Goal: Task Accomplishment & Management: Use online tool/utility

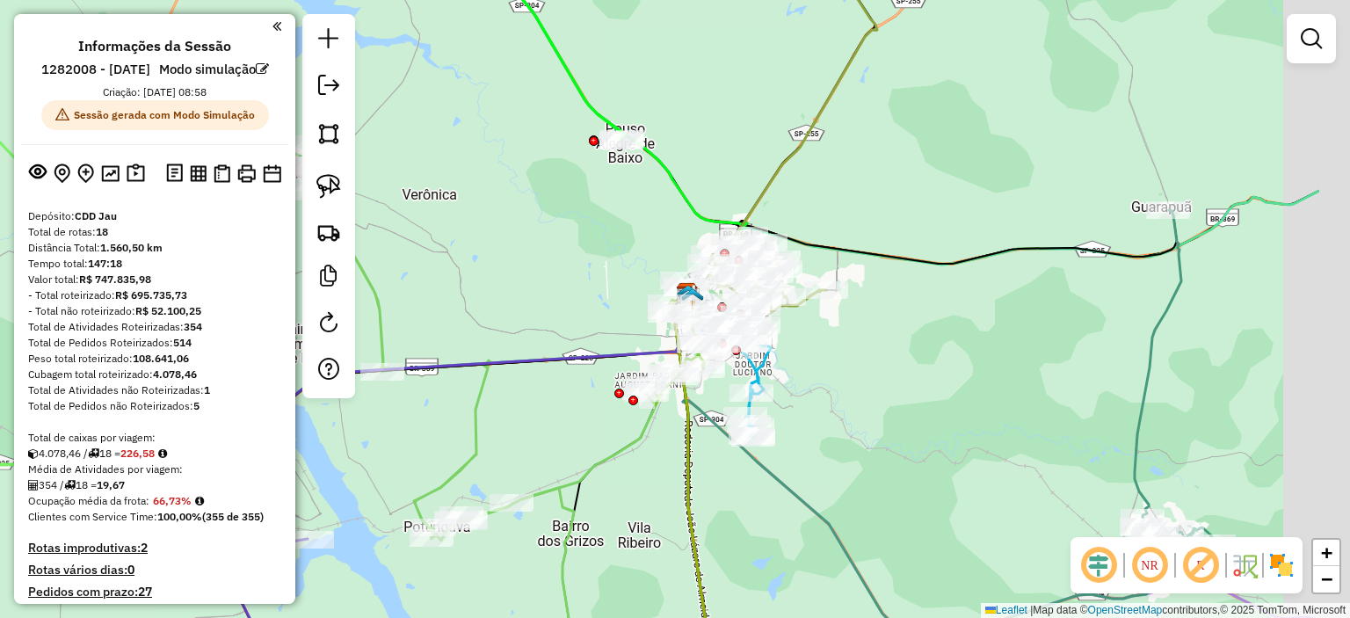
drag, startPoint x: 745, startPoint y: 299, endPoint x: 584, endPoint y: 299, distance: 161.7
click at [584, 299] on div "Janela de atendimento Grade de atendimento Capacidade Transportadoras Veículos …" at bounding box center [675, 309] width 1350 height 618
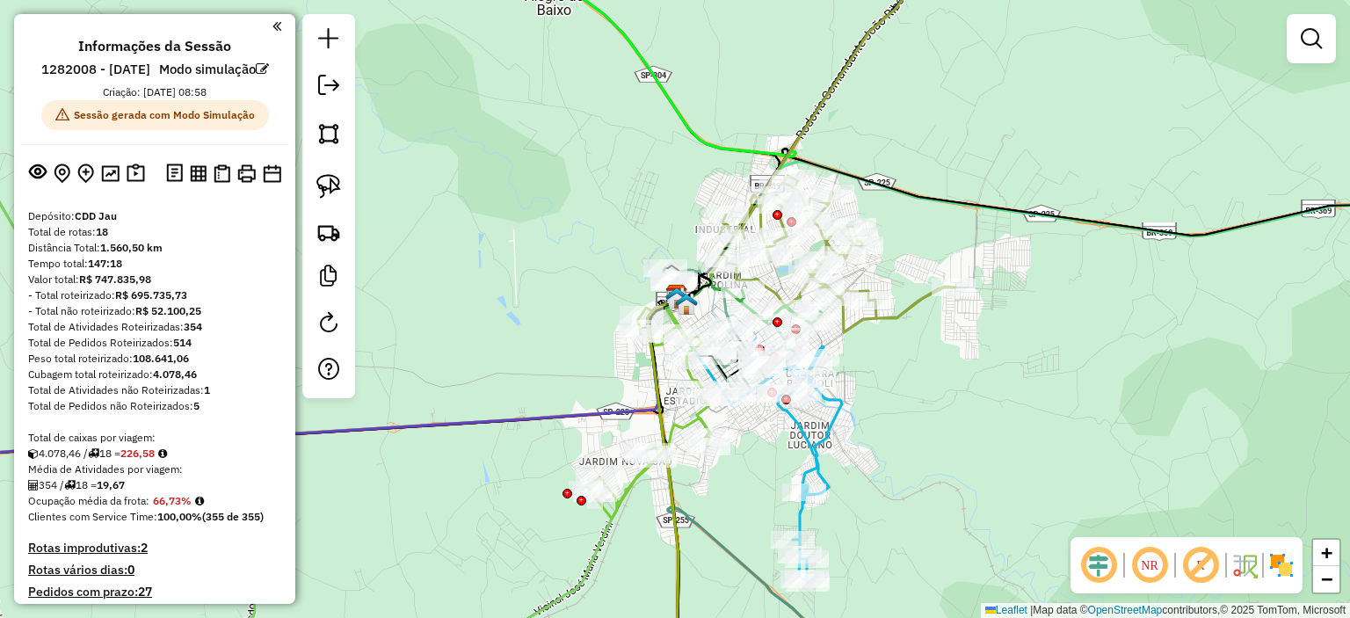
drag, startPoint x: 686, startPoint y: 303, endPoint x: 613, endPoint y: 305, distance: 73.0
click at [613, 305] on div "Janela de atendimento Grade de atendimento Capacidade Transportadoras Veículos …" at bounding box center [675, 309] width 1350 height 618
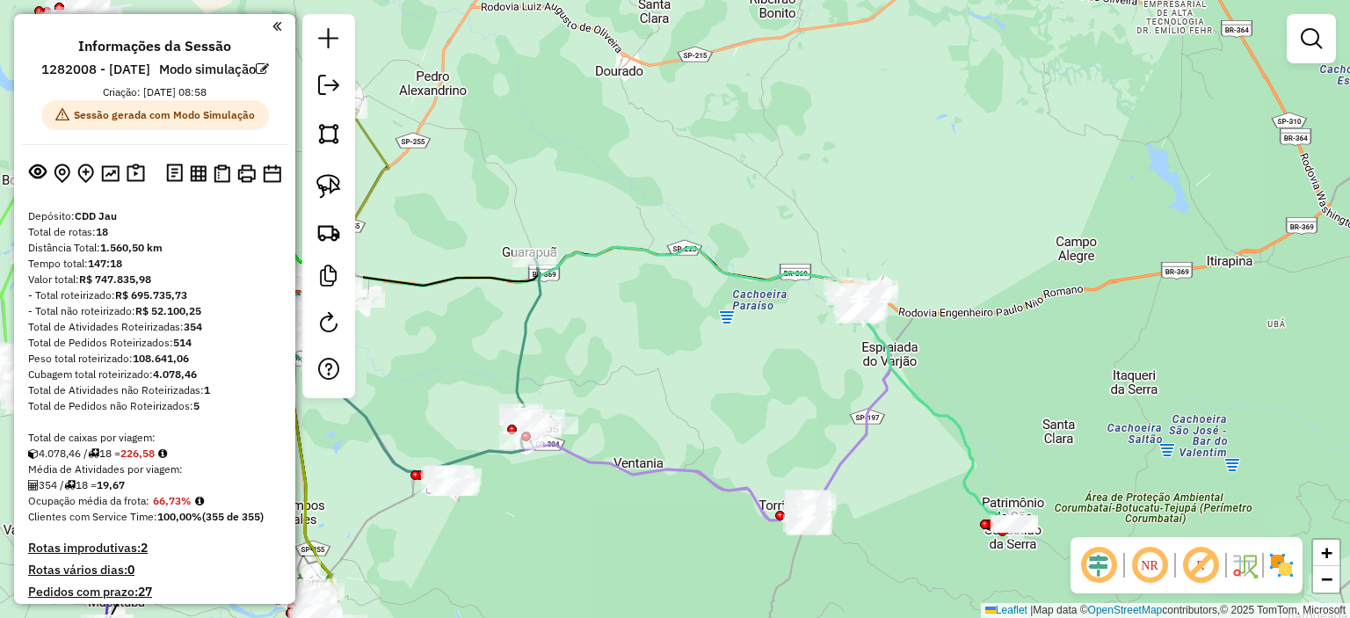
drag, startPoint x: 767, startPoint y: 429, endPoint x: 802, endPoint y: 414, distance: 38.2
click at [770, 428] on div "Janela de atendimento Grade de atendimento Capacidade Transportadoras Veículos …" at bounding box center [675, 309] width 1350 height 618
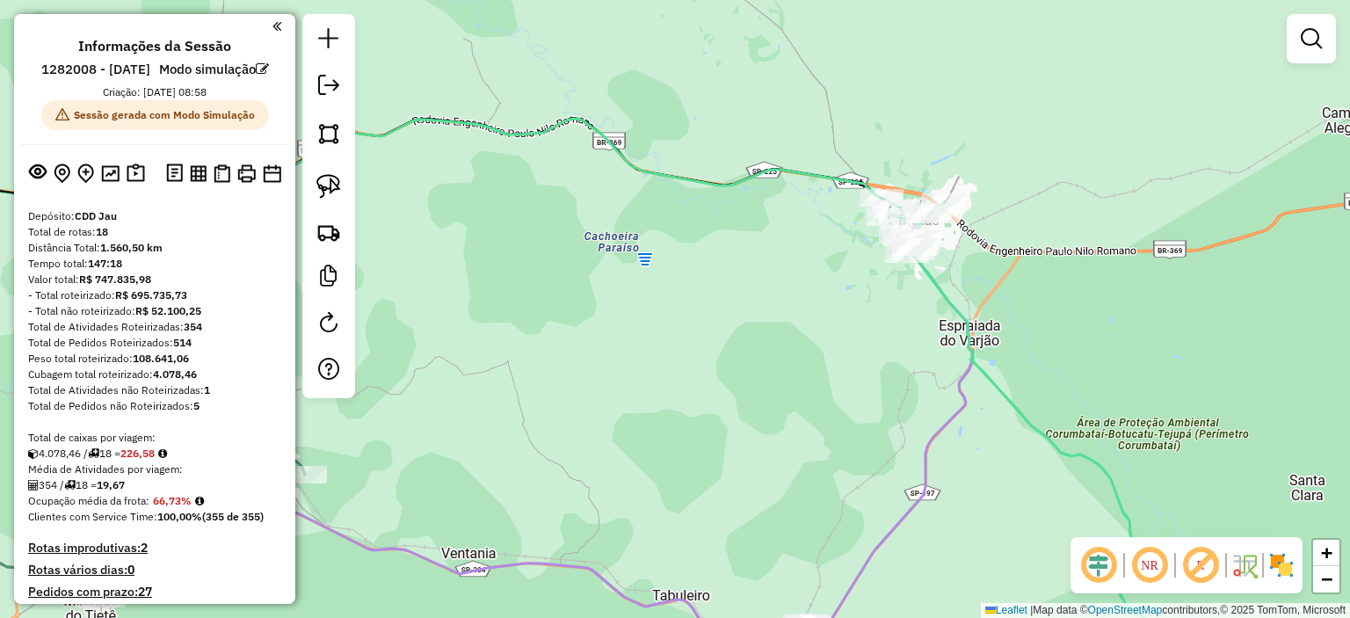
drag, startPoint x: 852, startPoint y: 410, endPoint x: 879, endPoint y: 293, distance: 120.0
click at [876, 296] on div "Janela de atendimento Grade de atendimento Capacidade Transportadoras Veículos …" at bounding box center [675, 309] width 1350 height 618
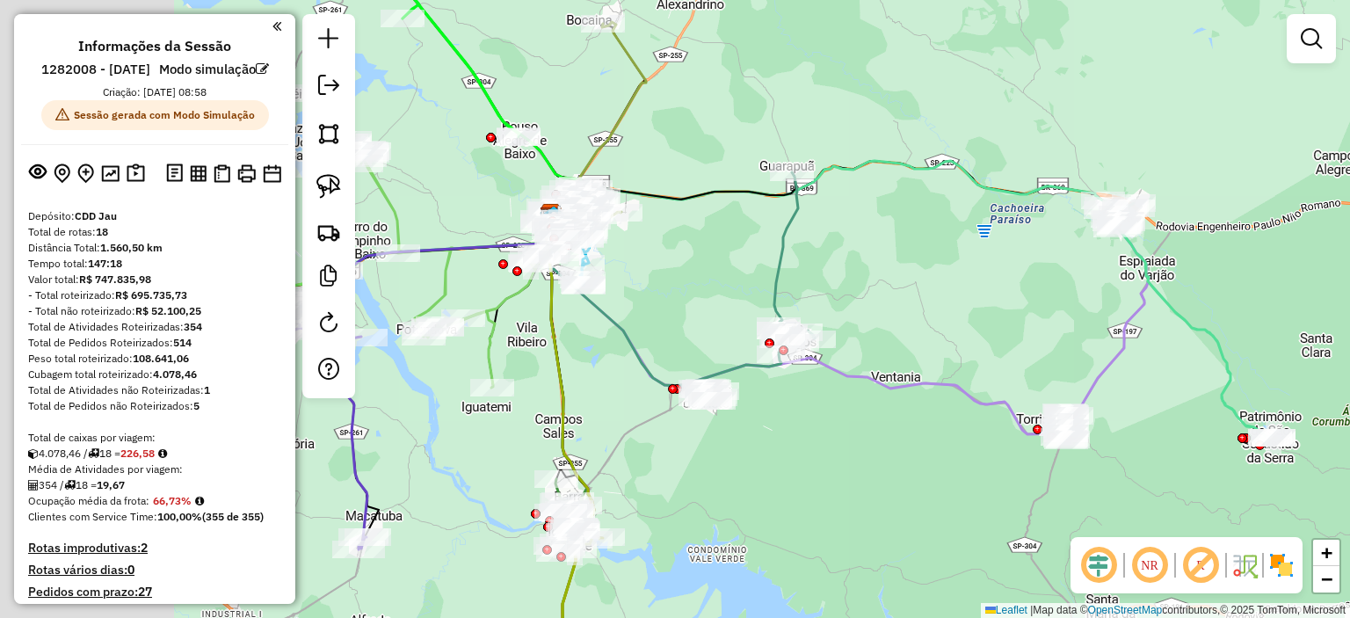
drag, startPoint x: 700, startPoint y: 297, endPoint x: 967, endPoint y: 304, distance: 267.3
click at [966, 305] on div "Janela de atendimento Grade de atendimento Capacidade Transportadoras Veículos …" at bounding box center [675, 309] width 1350 height 618
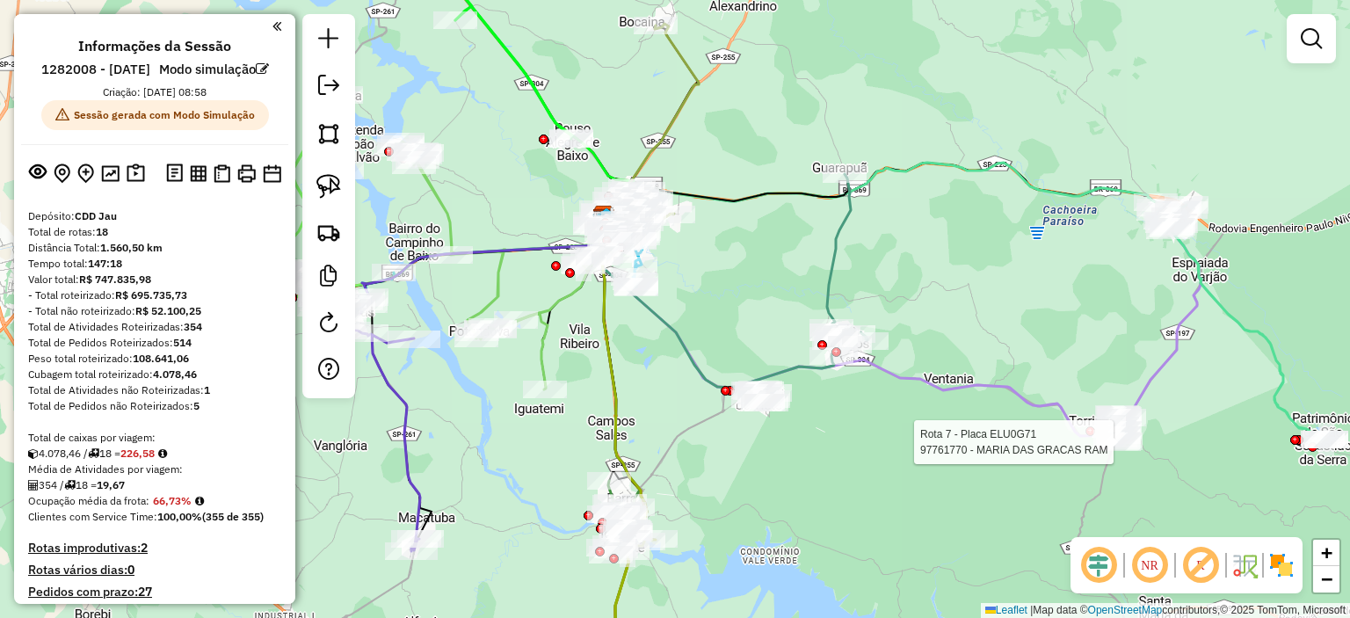
select select "**********"
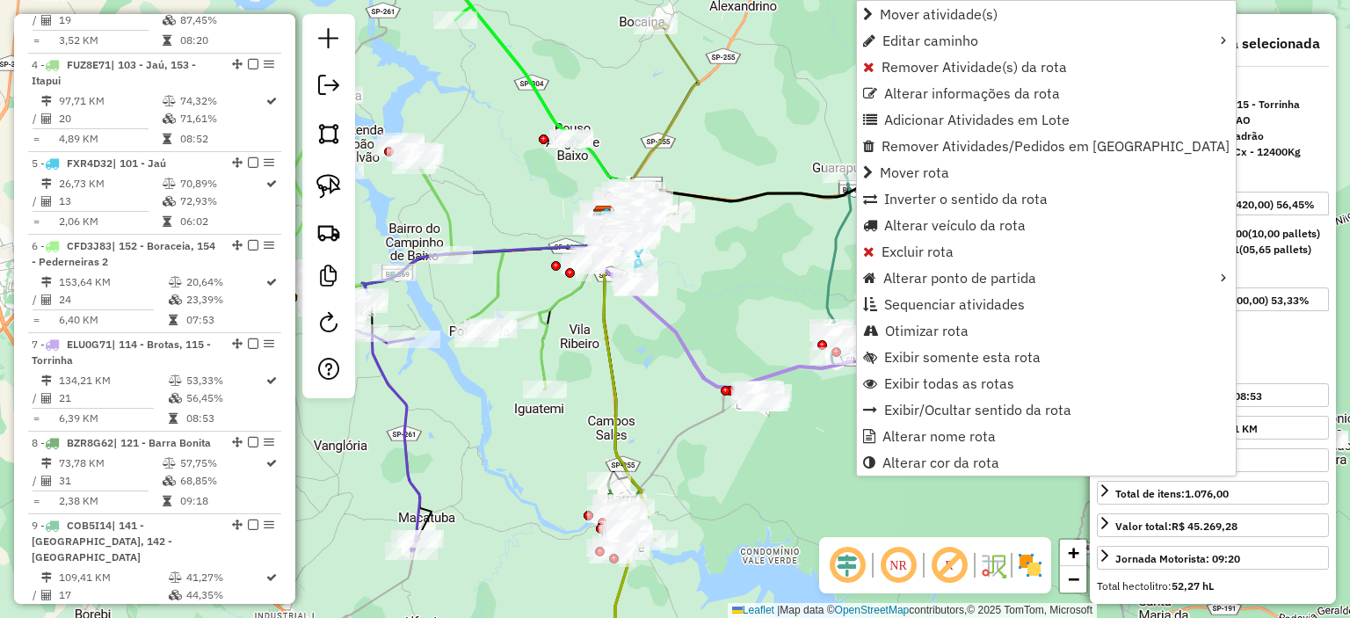
scroll to position [1356, 0]
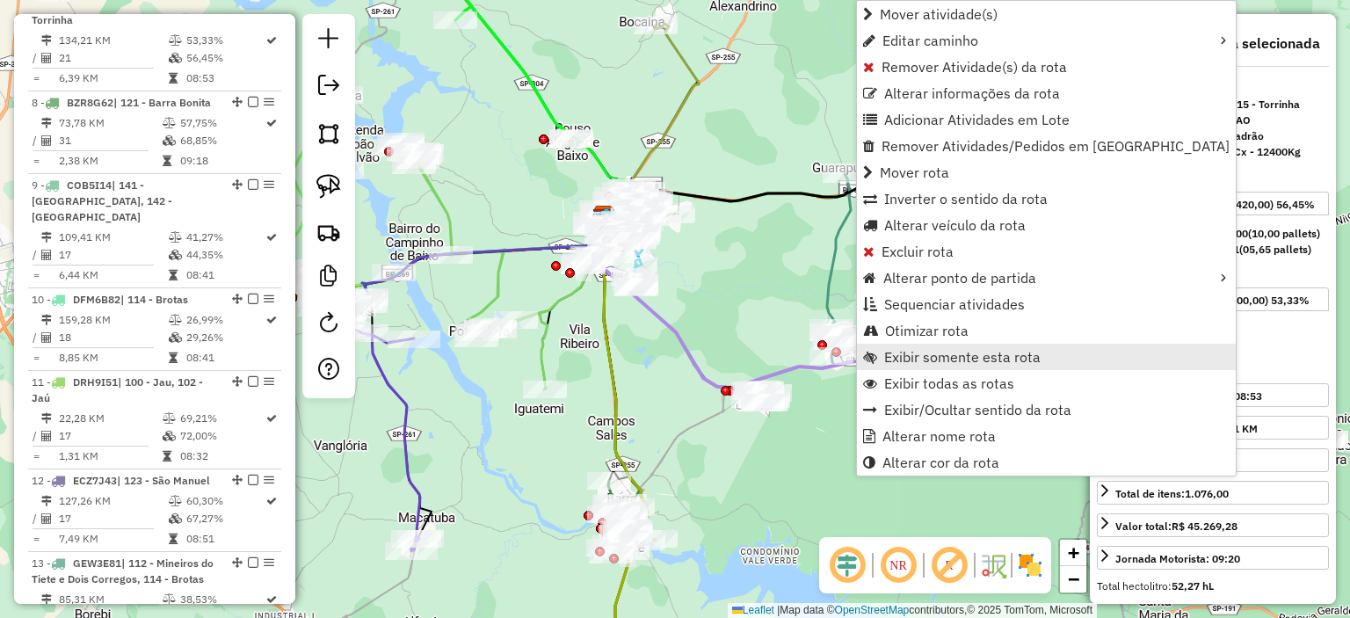
click at [994, 364] on span "Exibir somente esta rota" at bounding box center [962, 357] width 156 height 14
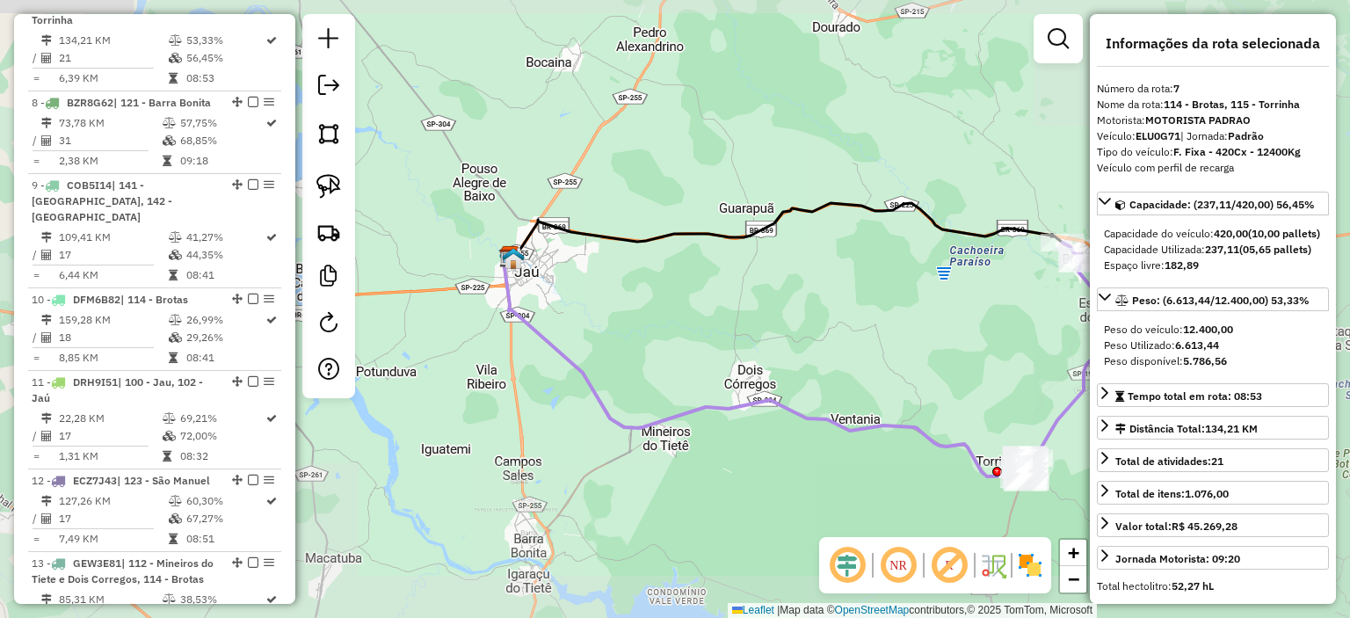
drag, startPoint x: 935, startPoint y: 327, endPoint x: 810, endPoint y: 329, distance: 125.7
click at [810, 329] on div "Janela de atendimento Grade de atendimento Capacidade Transportadoras Veículos …" at bounding box center [675, 309] width 1350 height 618
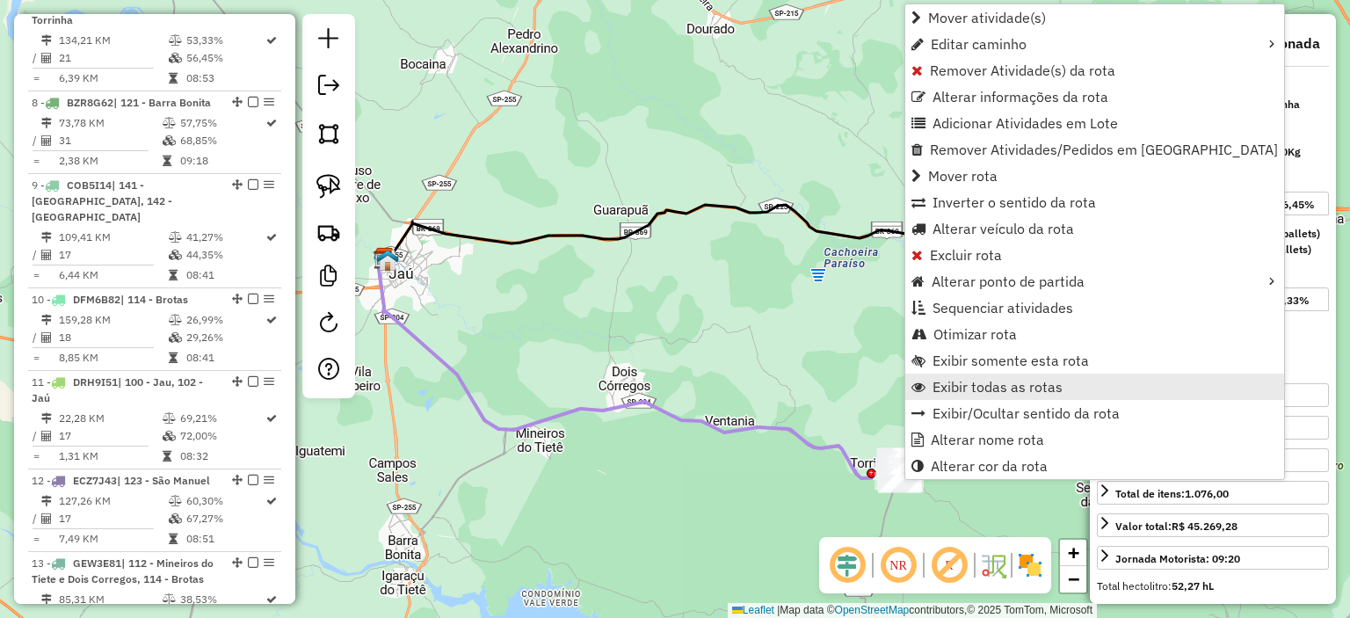
click at [1001, 384] on span "Exibir todas as rotas" at bounding box center [998, 387] width 130 height 14
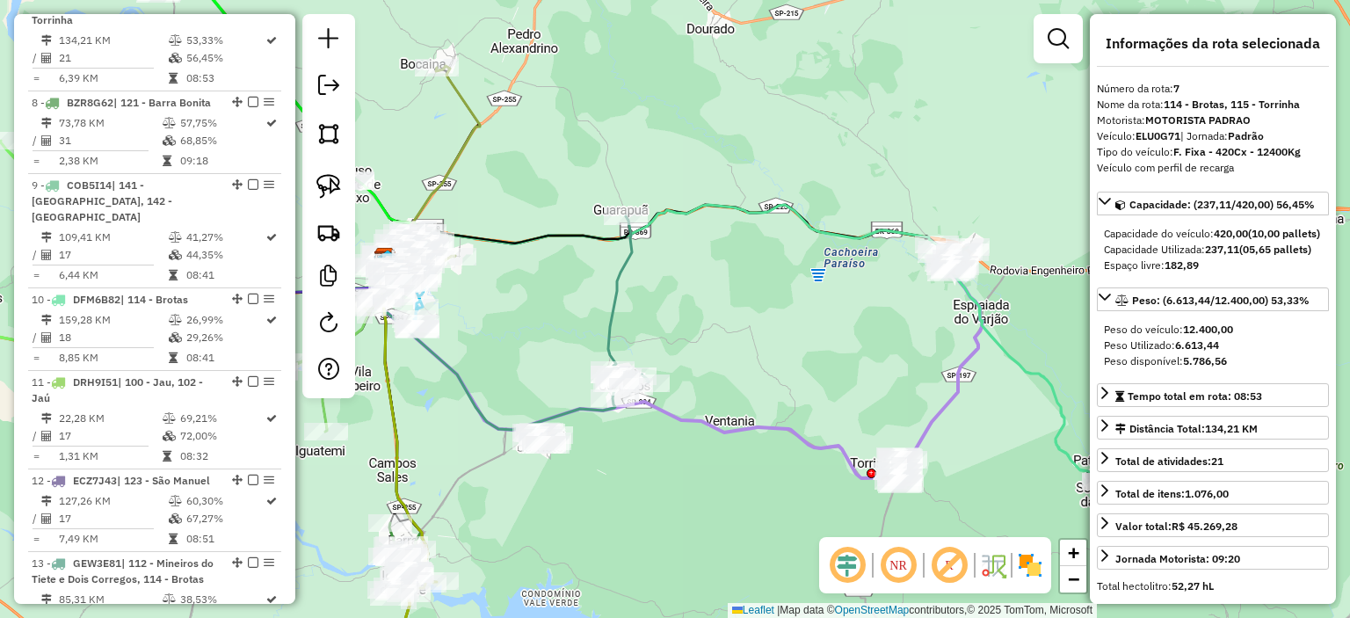
click at [866, 359] on div "Janela de atendimento Grade de atendimento Capacidade Transportadoras Veículos …" at bounding box center [675, 309] width 1350 height 618
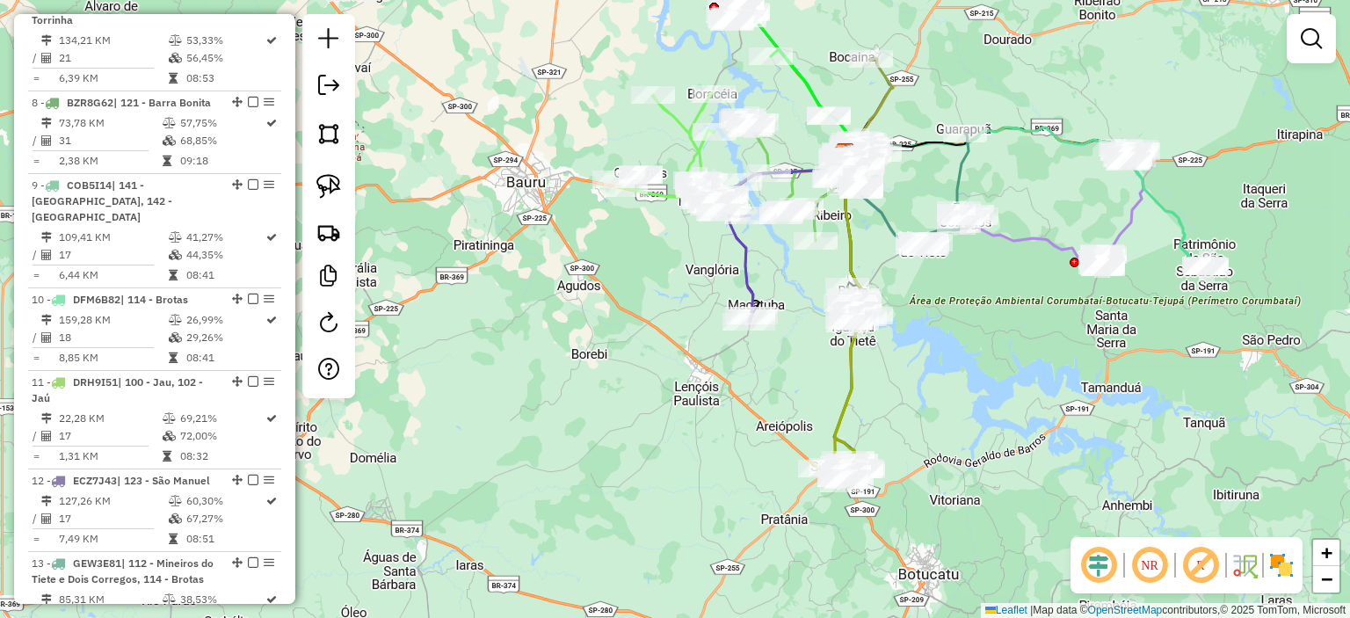
drag, startPoint x: 755, startPoint y: 521, endPoint x: 960, endPoint y: 407, distance: 234.5
click at [981, 382] on div "Janela de atendimento Grade de atendimento Capacidade Transportadoras Veículos …" at bounding box center [675, 309] width 1350 height 618
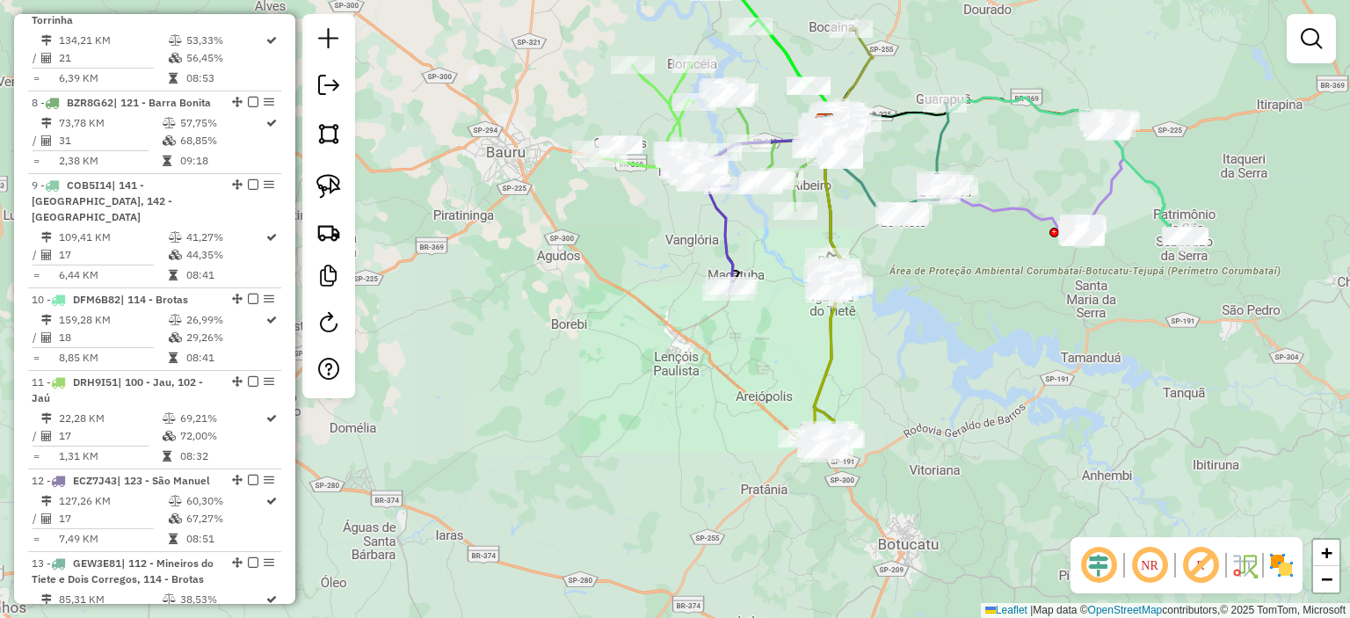
drag, startPoint x: 934, startPoint y: 273, endPoint x: 848, endPoint y: 485, distance: 228.4
click at [849, 485] on div "Janela de atendimento Grade de atendimento Capacidade Transportadoras Veículos …" at bounding box center [675, 309] width 1350 height 618
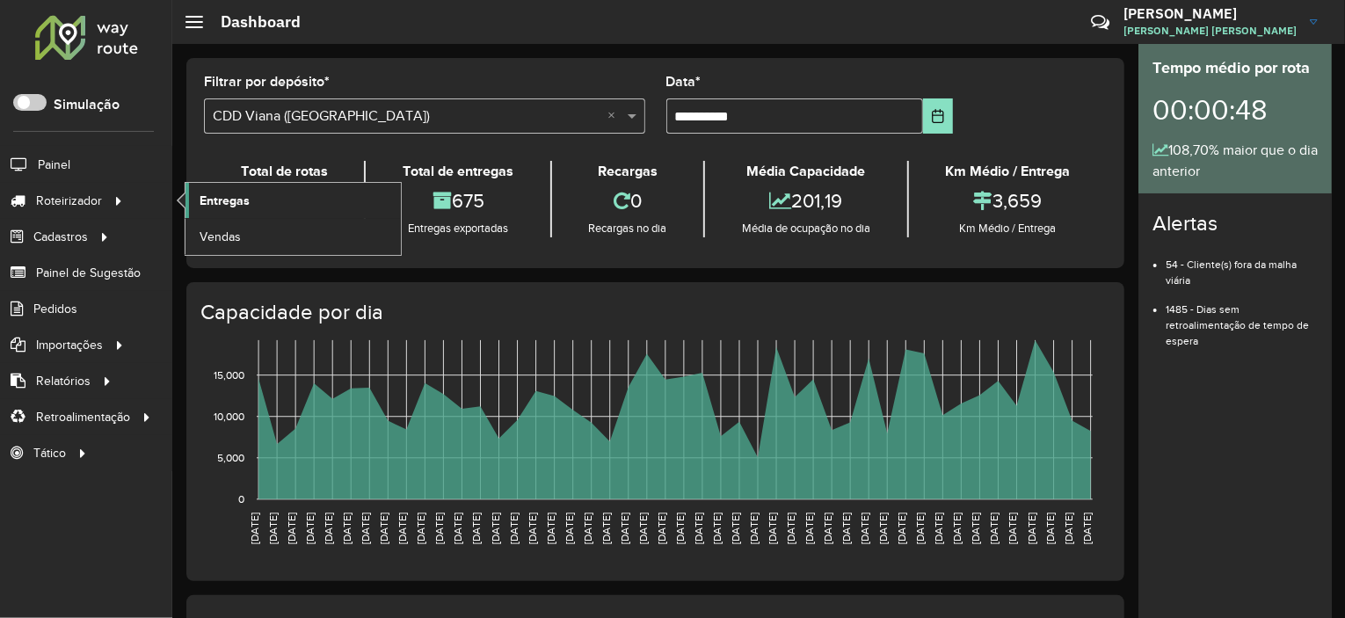
click at [278, 204] on link "Entregas" at bounding box center [292, 200] width 215 height 35
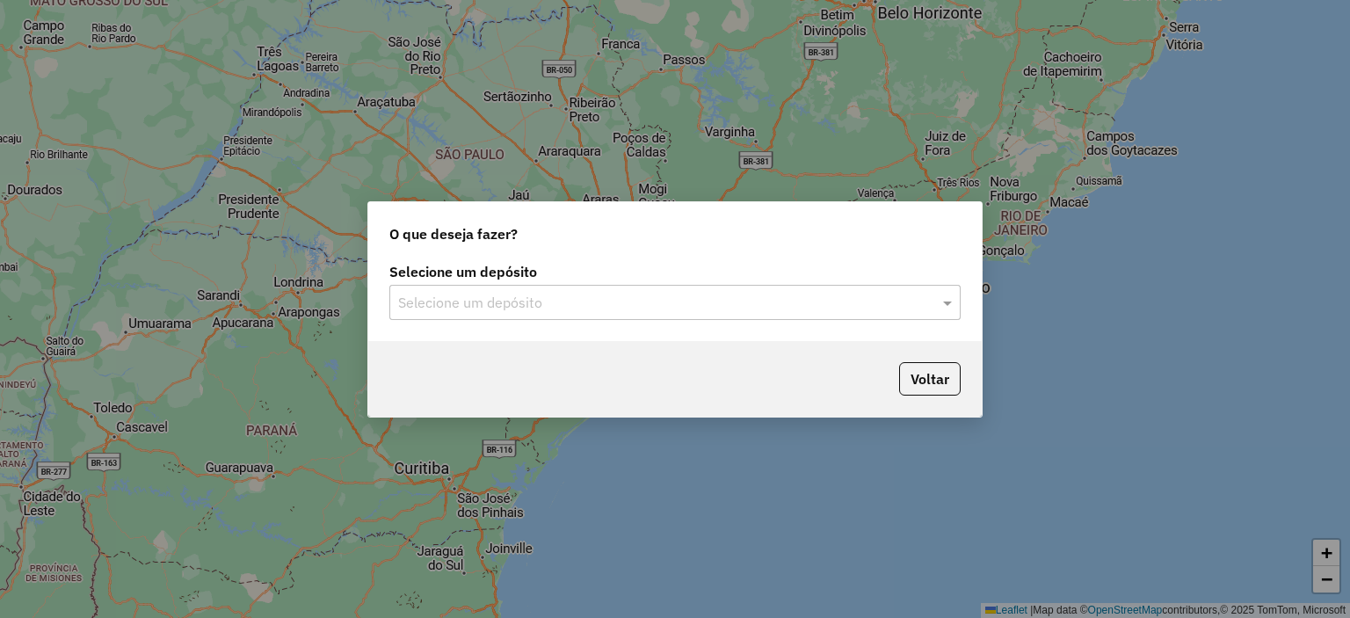
click at [547, 306] on input "text" at bounding box center [657, 303] width 519 height 21
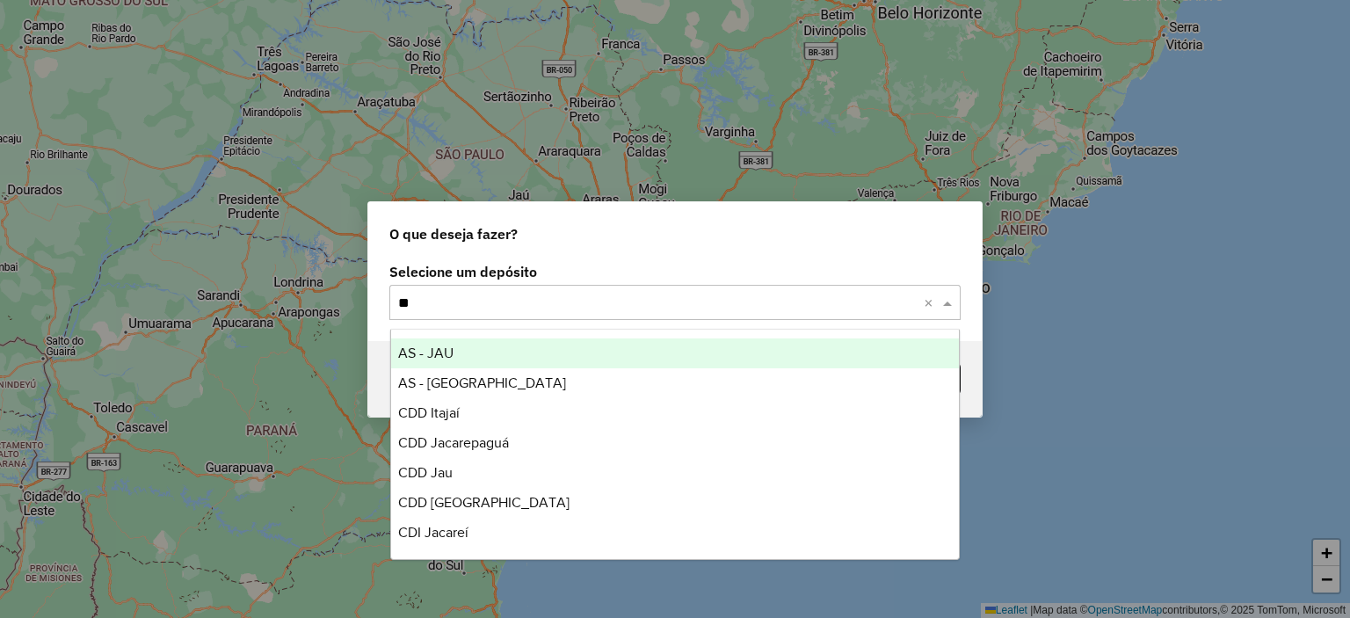
type input "***"
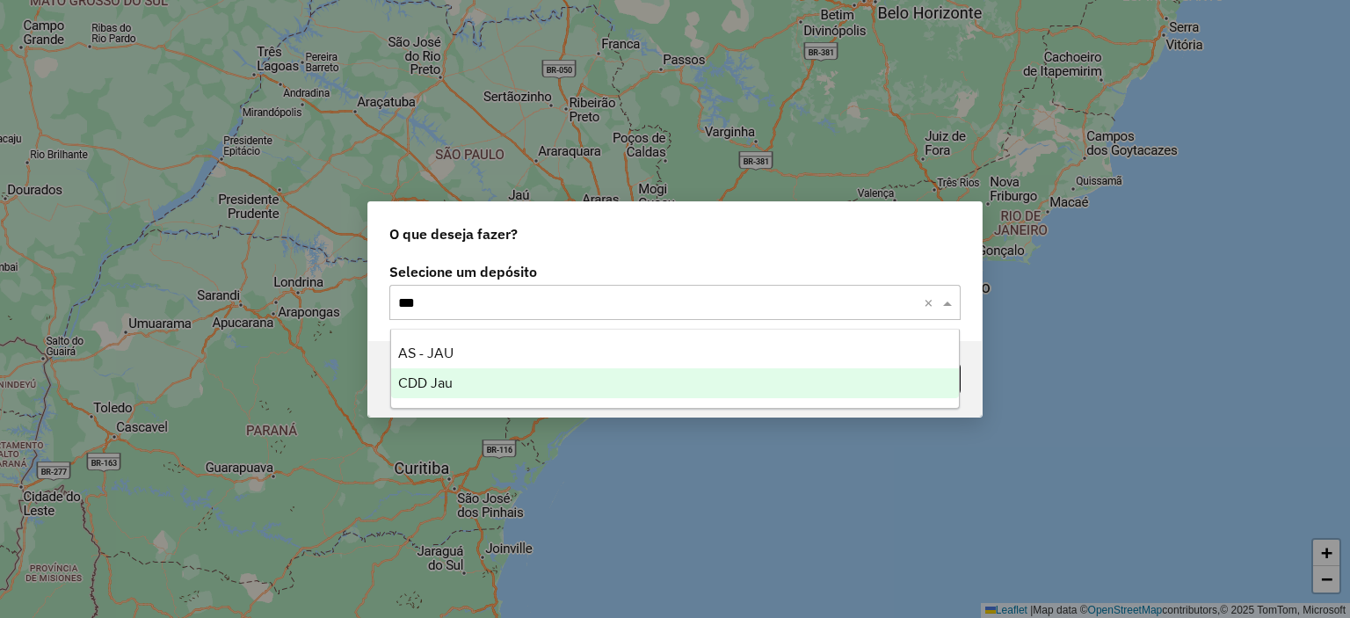
click at [531, 395] on div "CDD Jau" at bounding box center [675, 383] width 569 height 30
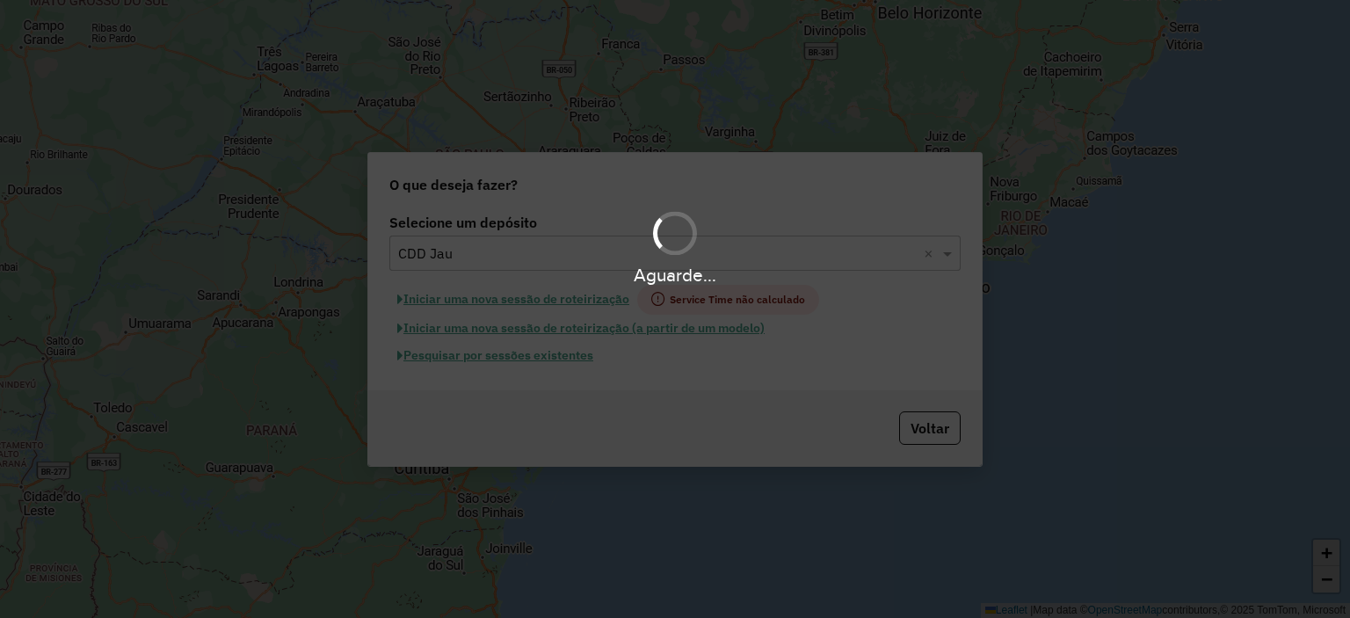
click at [510, 353] on div "Aguarde..." at bounding box center [675, 309] width 1350 height 618
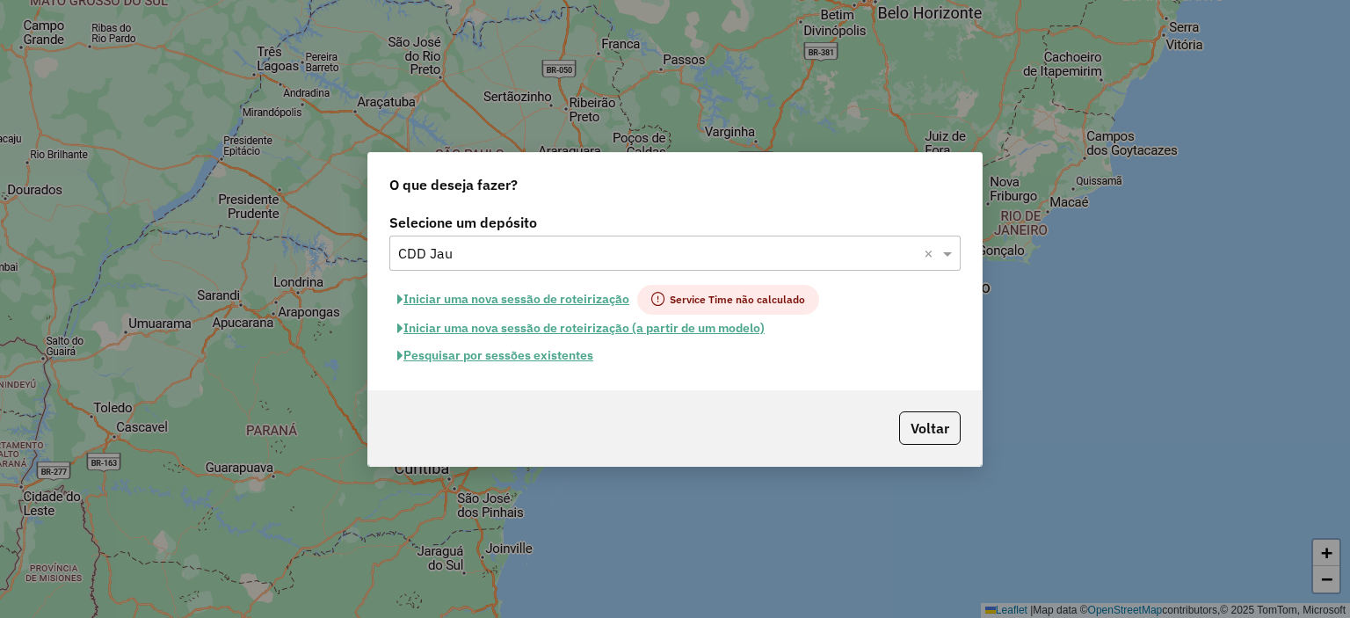
click at [512, 360] on button "Pesquisar por sessões existentes" at bounding box center [495, 355] width 212 height 27
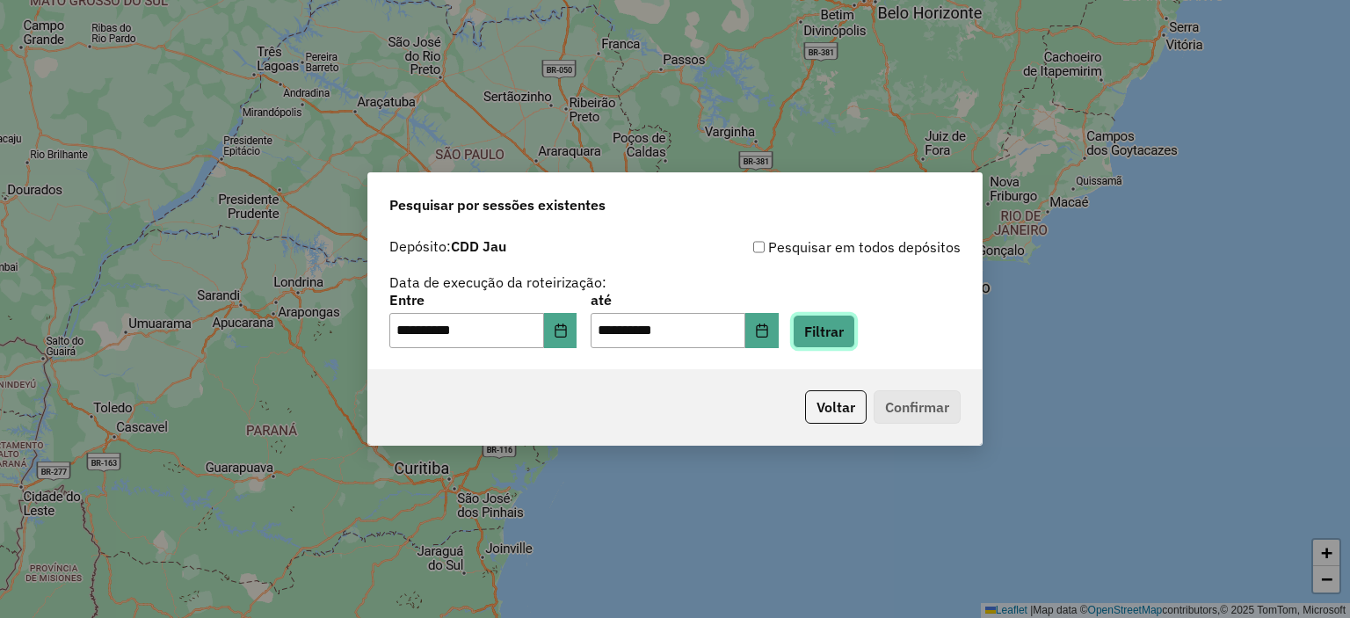
click at [841, 326] on button "Filtrar" at bounding box center [824, 331] width 62 height 33
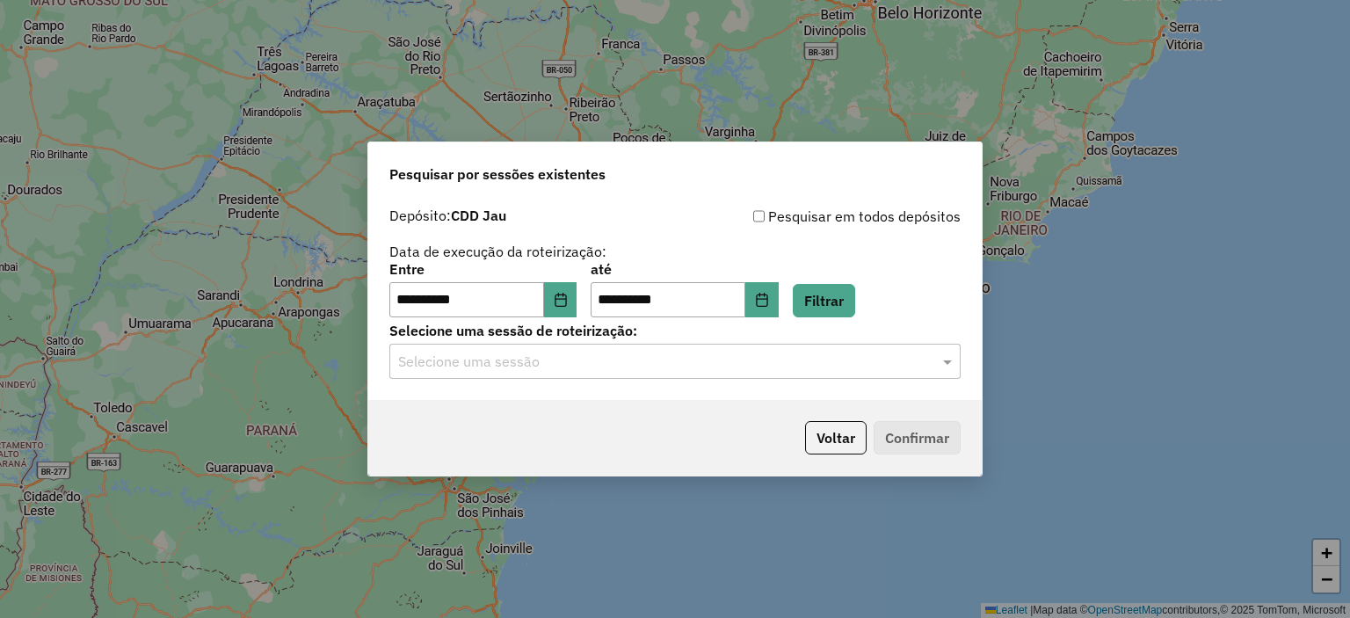
click at [587, 369] on input "text" at bounding box center [657, 362] width 519 height 21
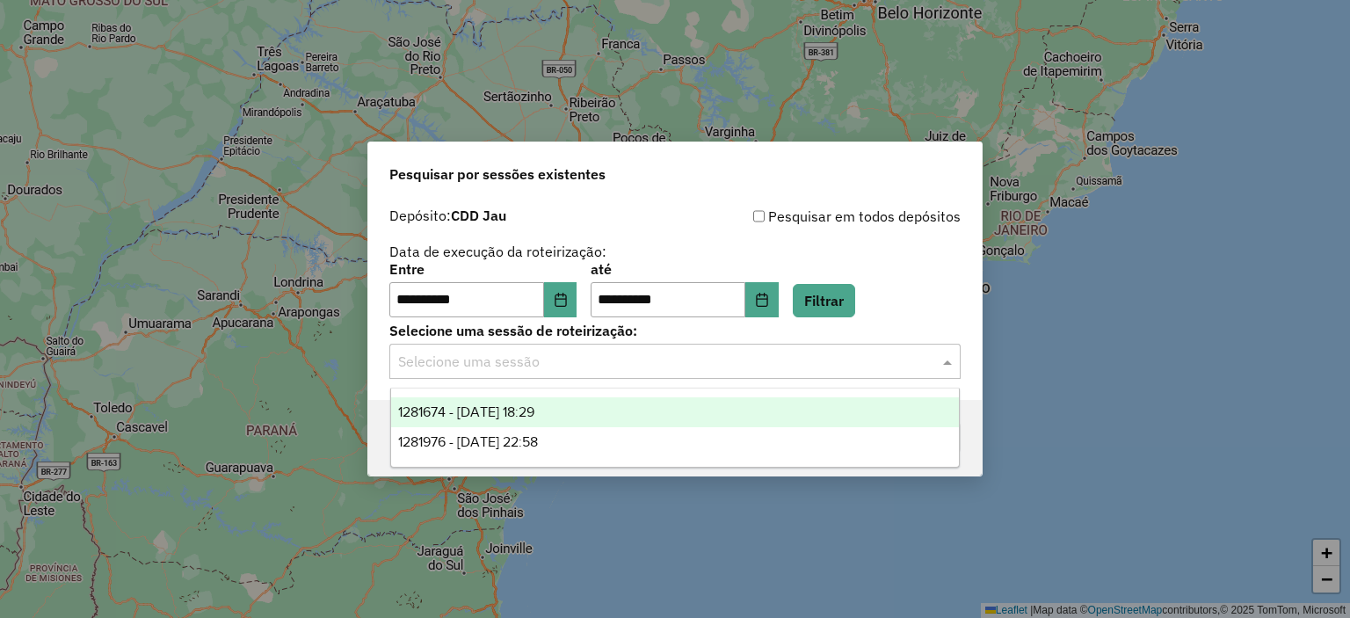
click at [567, 421] on div "1281674 - 24/09/2025 18:29" at bounding box center [675, 412] width 569 height 30
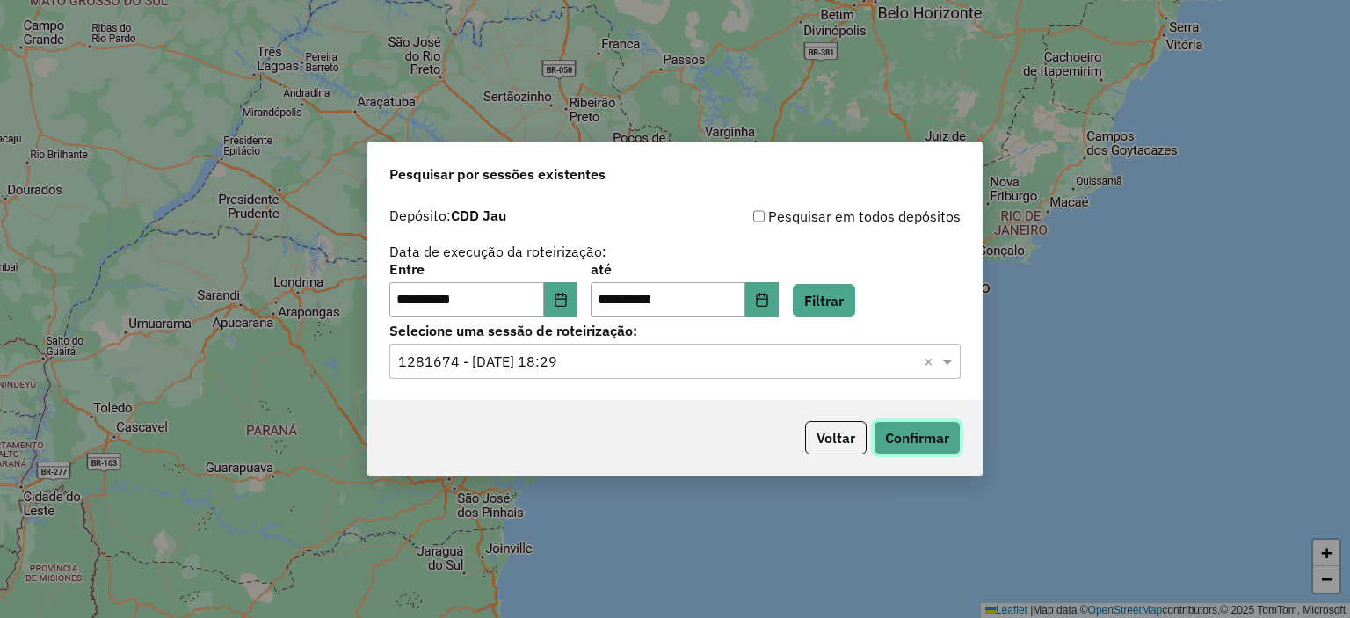
click at [922, 425] on button "Confirmar" at bounding box center [917, 437] width 87 height 33
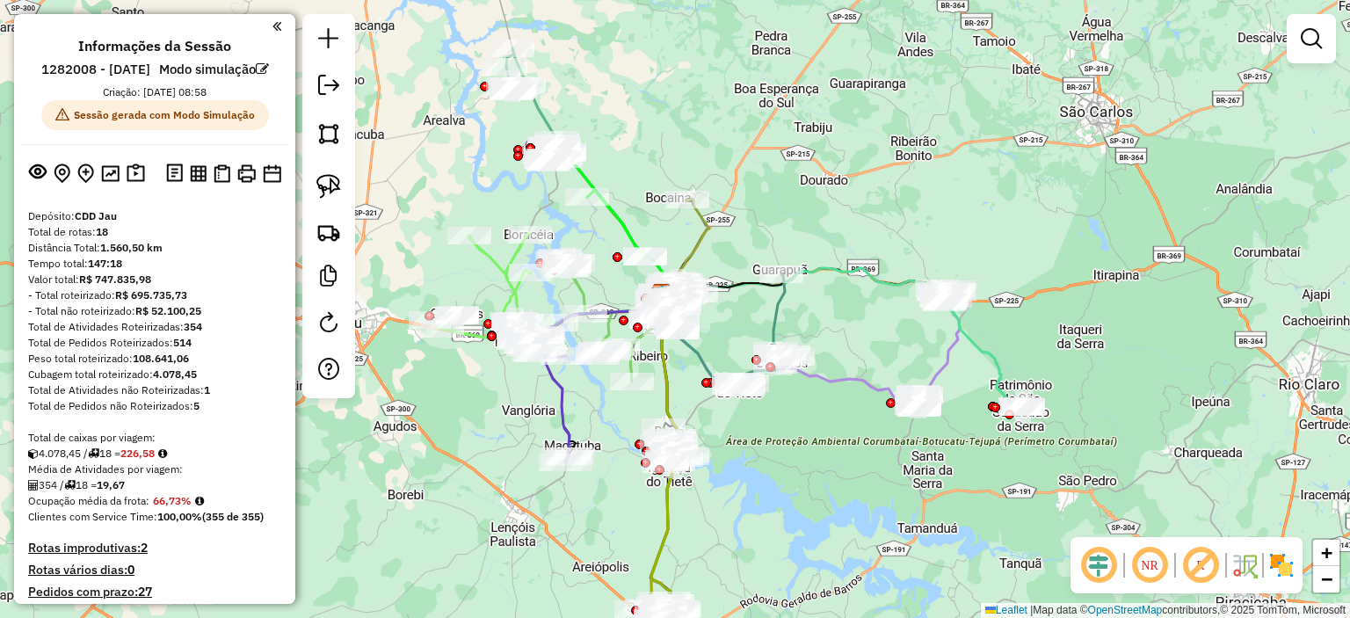
drag, startPoint x: 885, startPoint y: 464, endPoint x: 872, endPoint y: 450, distance: 19.3
click at [872, 450] on div "Janela de atendimento Grade de atendimento Capacidade Transportadoras Veículos …" at bounding box center [675, 309] width 1350 height 618
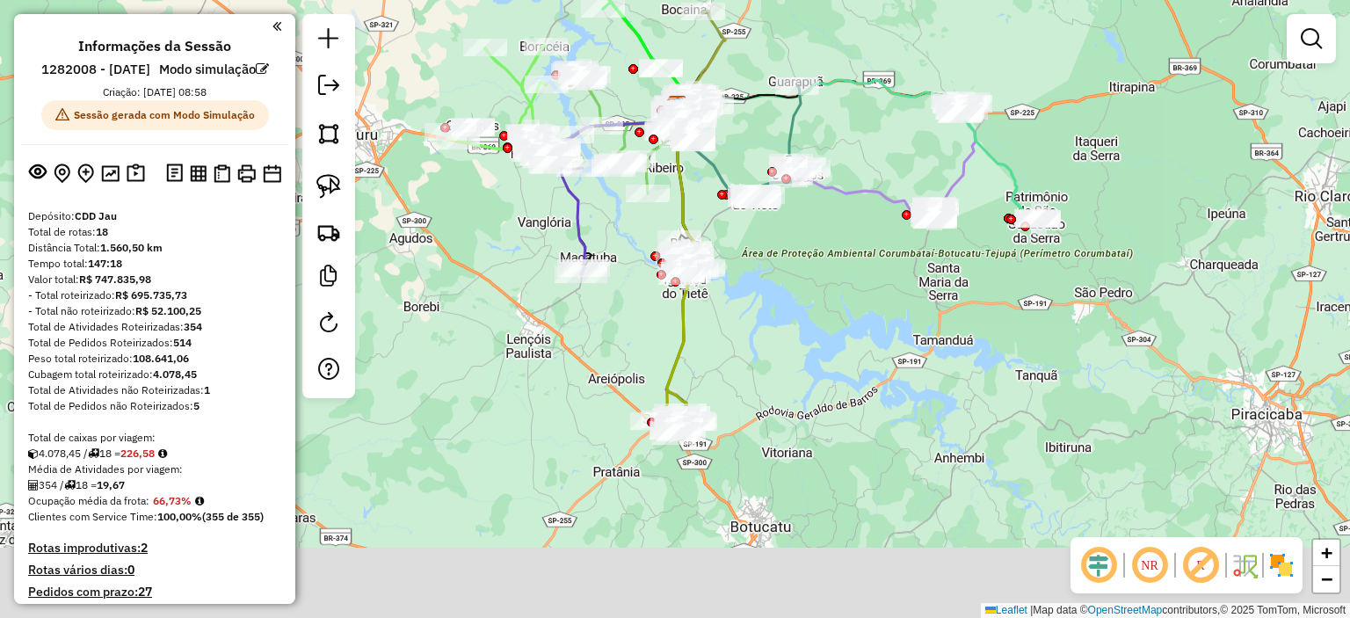
drag, startPoint x: 551, startPoint y: 406, endPoint x: 534, endPoint y: 4, distance: 402.1
click at [561, 160] on icon at bounding box center [567, 212] width 38 height 123
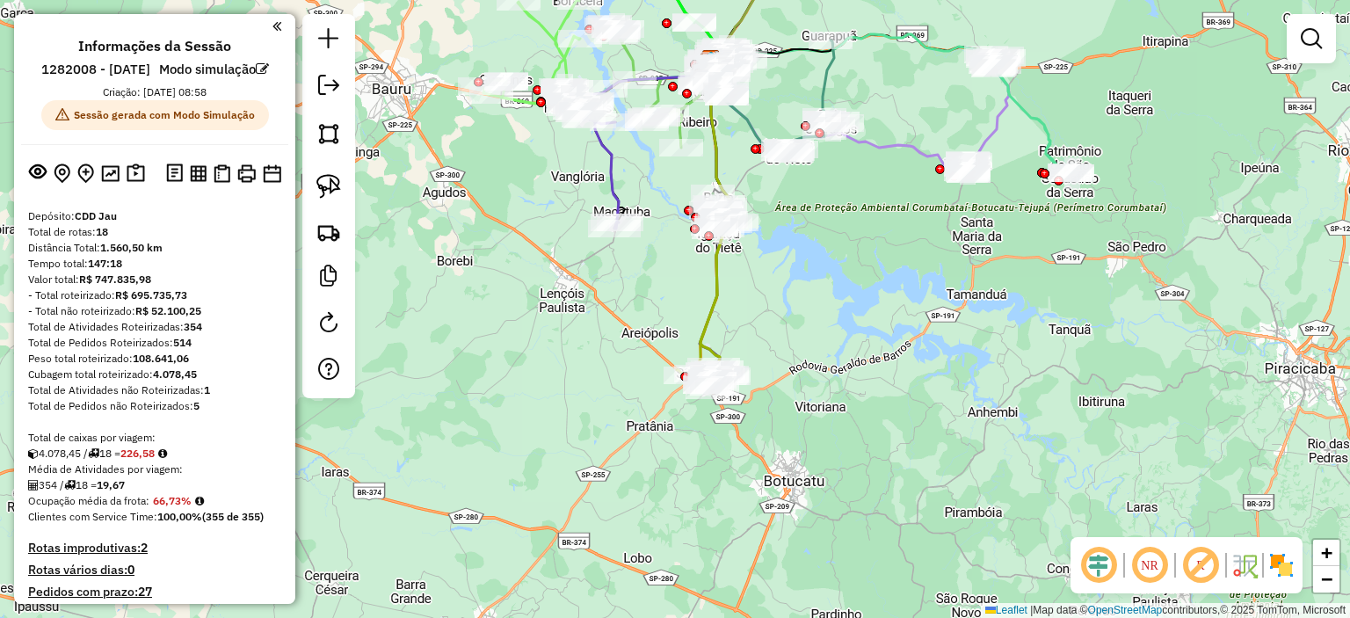
drag, startPoint x: 411, startPoint y: 278, endPoint x: 449, endPoint y: 304, distance: 46.8
click at [449, 304] on div "Janela de atendimento Grade de atendimento Capacidade Transportadoras Veículos …" at bounding box center [675, 309] width 1350 height 618
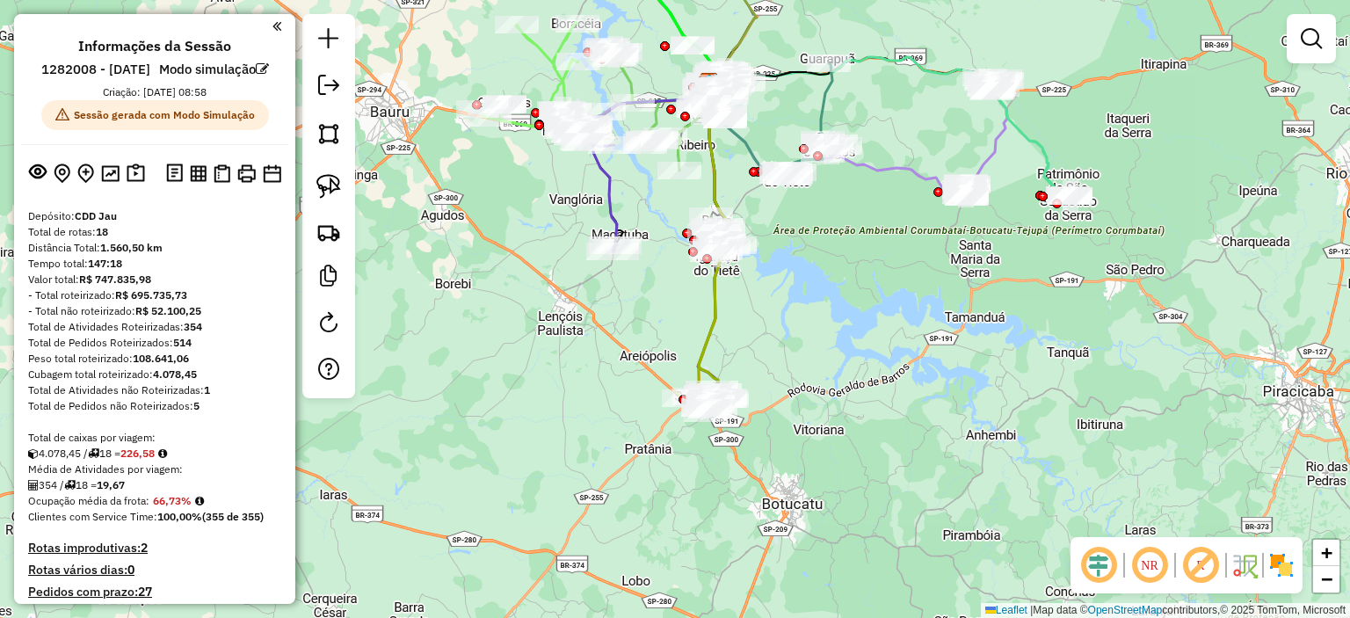
drag, startPoint x: 454, startPoint y: 287, endPoint x: 401, endPoint y: 371, distance: 98.8
click at [401, 371] on div "Janela de atendimento Grade de atendimento Capacidade Transportadoras Veículos …" at bounding box center [675, 309] width 1350 height 618
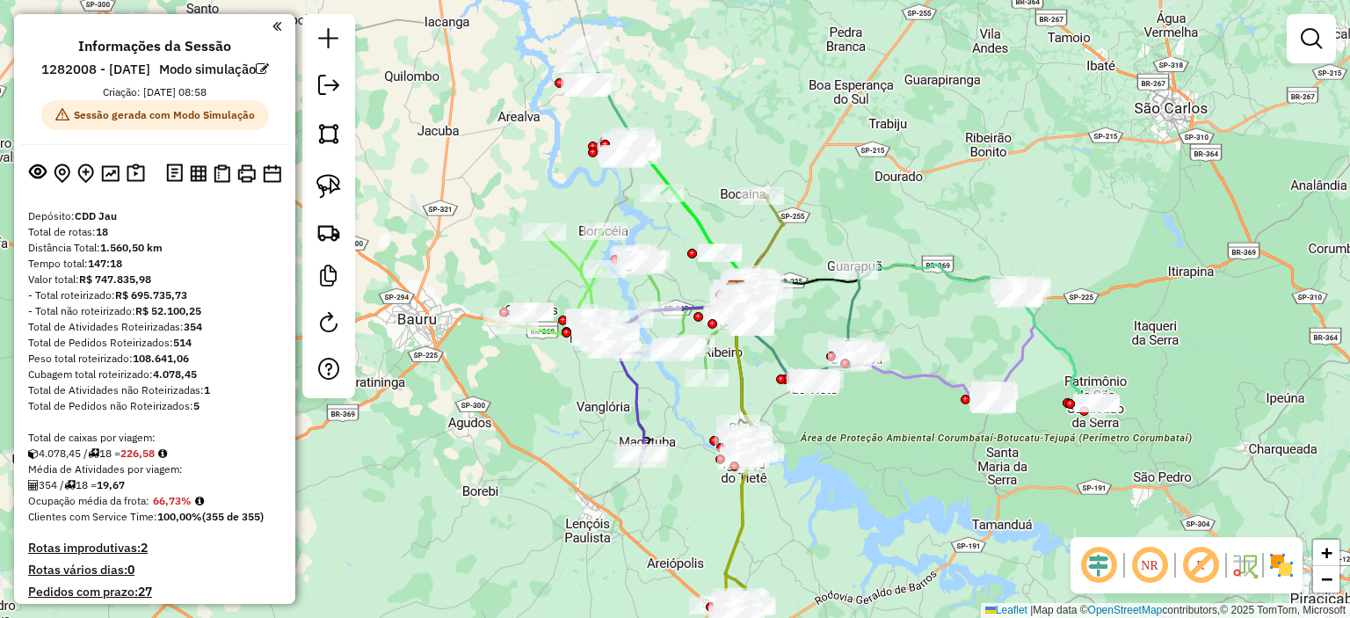
drag, startPoint x: 430, startPoint y: 319, endPoint x: 512, endPoint y: 389, distance: 108.5
click at [506, 425] on div "Janela de atendimento Grade de atendimento Capacidade Transportadoras Veículos …" at bounding box center [675, 309] width 1350 height 618
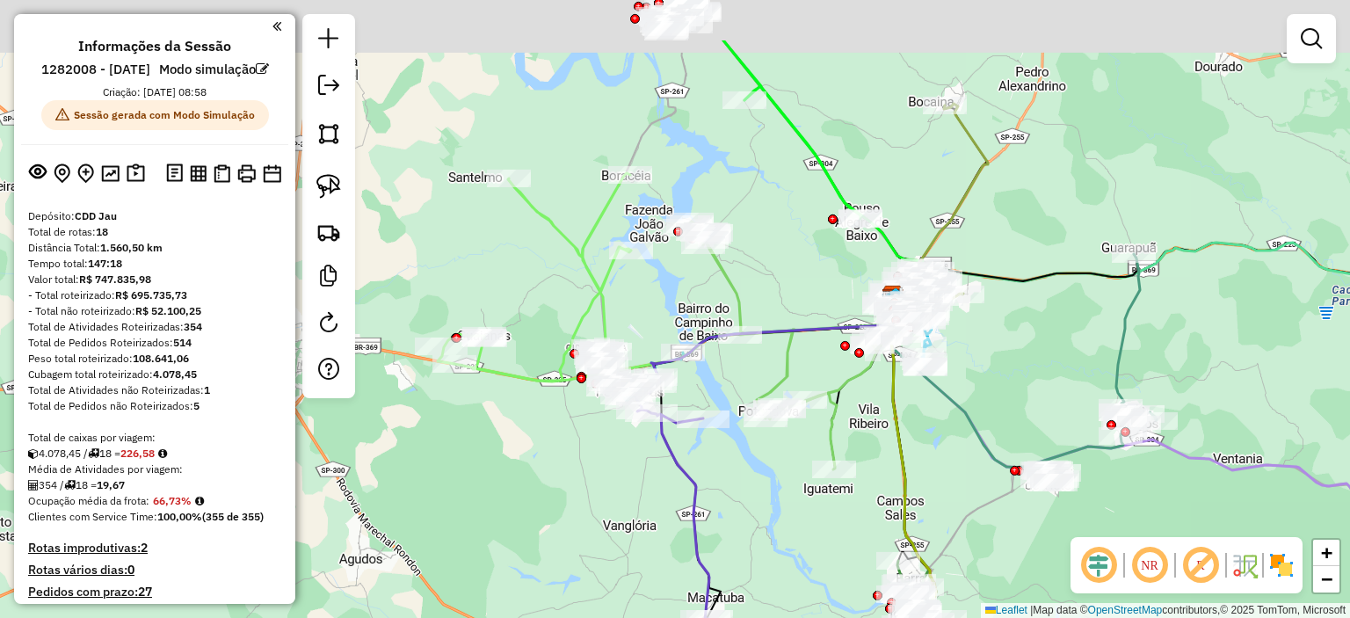
drag, startPoint x: 493, startPoint y: 214, endPoint x: 452, endPoint y: 442, distance: 232.2
click at [452, 446] on div "Janela de atendimento Grade de atendimento Capacidade Transportadoras Veículos …" at bounding box center [675, 309] width 1350 height 618
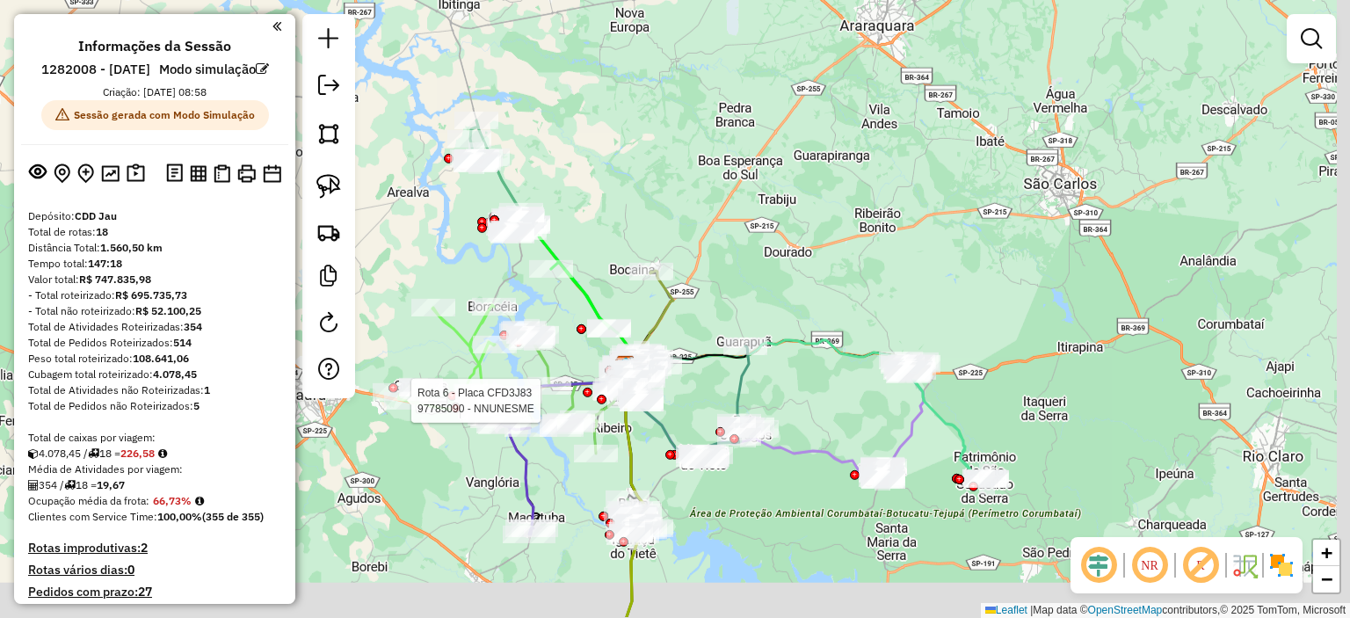
drag, startPoint x: 652, startPoint y: 145, endPoint x: 650, endPoint y: 91, distance: 54.5
click at [648, 93] on div "Rota 6 - Placa CFD3J83 97785090 - NNUNESME Janela de atendimento Grade de atend…" at bounding box center [675, 309] width 1350 height 618
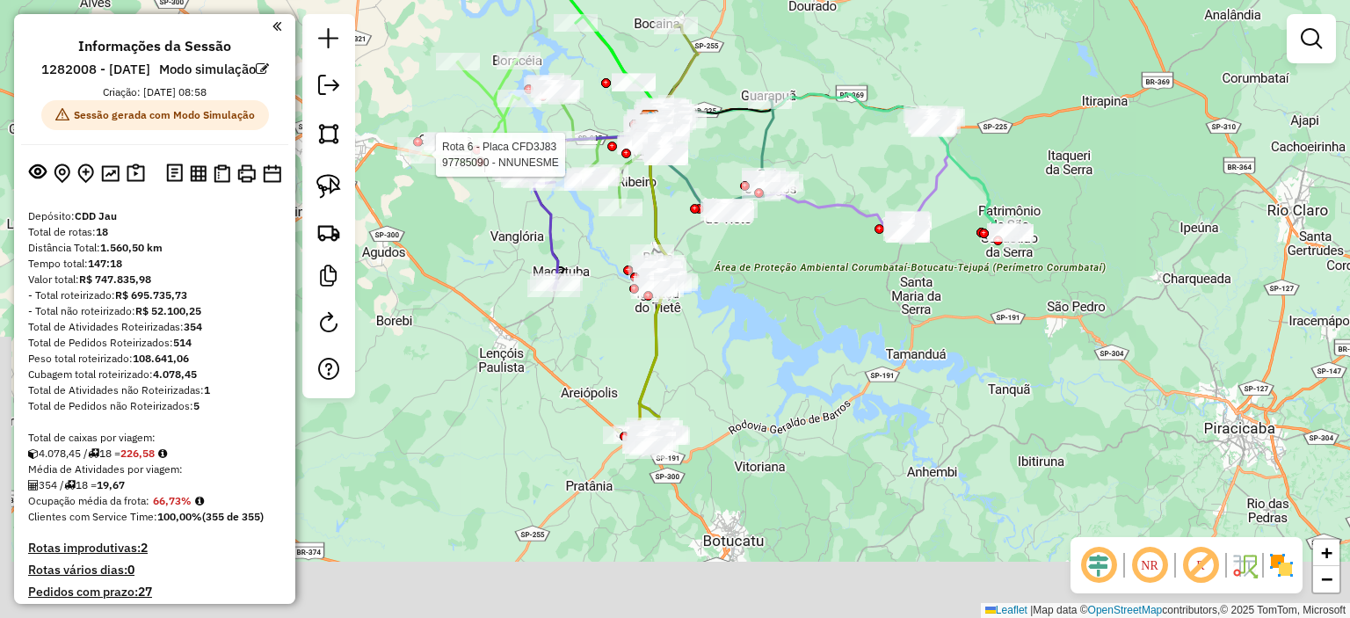
drag, startPoint x: 554, startPoint y: 471, endPoint x: 571, endPoint y: 215, distance: 256.4
click at [581, 262] on div "Rota 6 - Placa CFD3J83 97785090 - NNUNESME Janela de atendimento Grade de atend…" at bounding box center [675, 309] width 1350 height 618
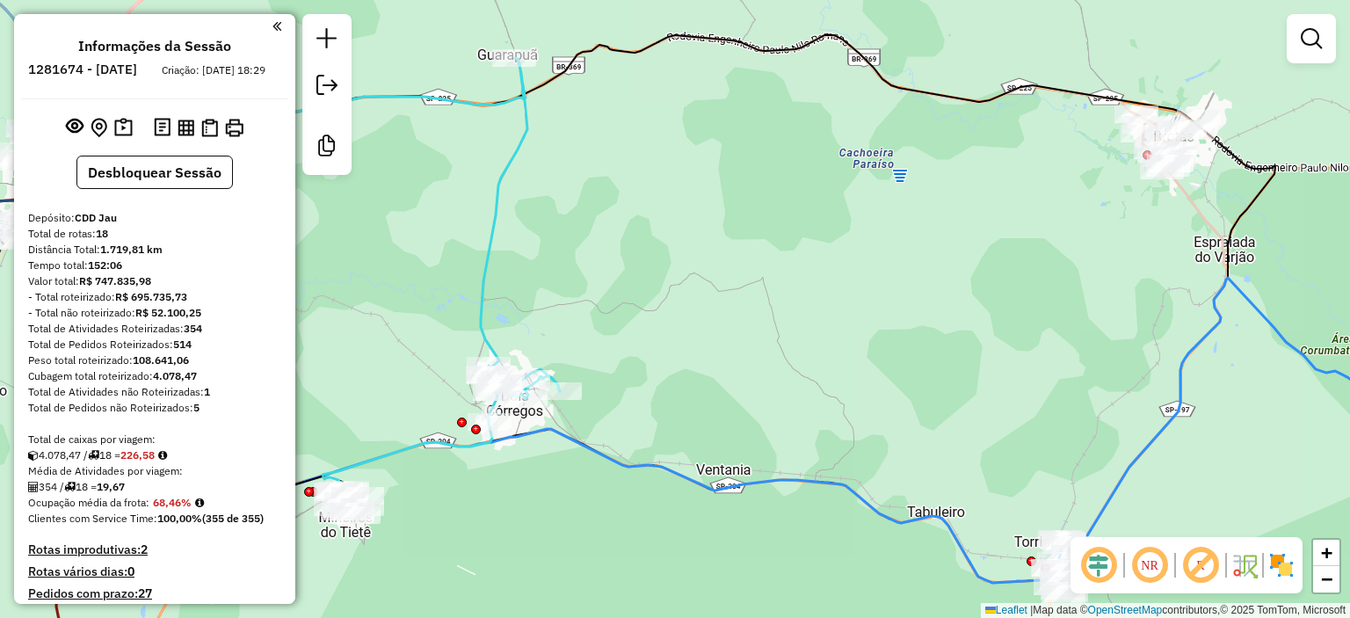
drag, startPoint x: 1157, startPoint y: 329, endPoint x: 1044, endPoint y: 287, distance: 119.9
click at [1044, 287] on div "Janela de atendimento Grade de atendimento Capacidade Transportadoras Veículos …" at bounding box center [675, 309] width 1350 height 618
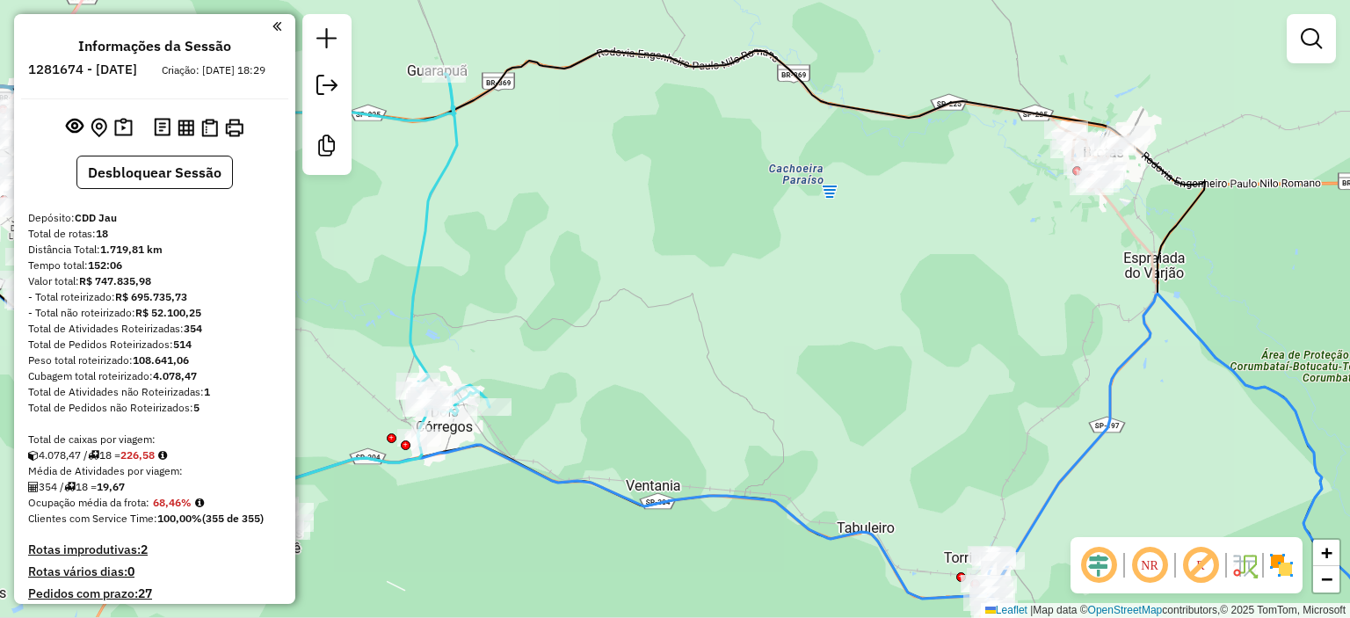
drag, startPoint x: 825, startPoint y: 331, endPoint x: 911, endPoint y: 297, distance: 91.9
click at [911, 298] on div "Janela de atendimento Grade de atendimento Capacidade Transportadoras Veículos …" at bounding box center [675, 309] width 1350 height 618
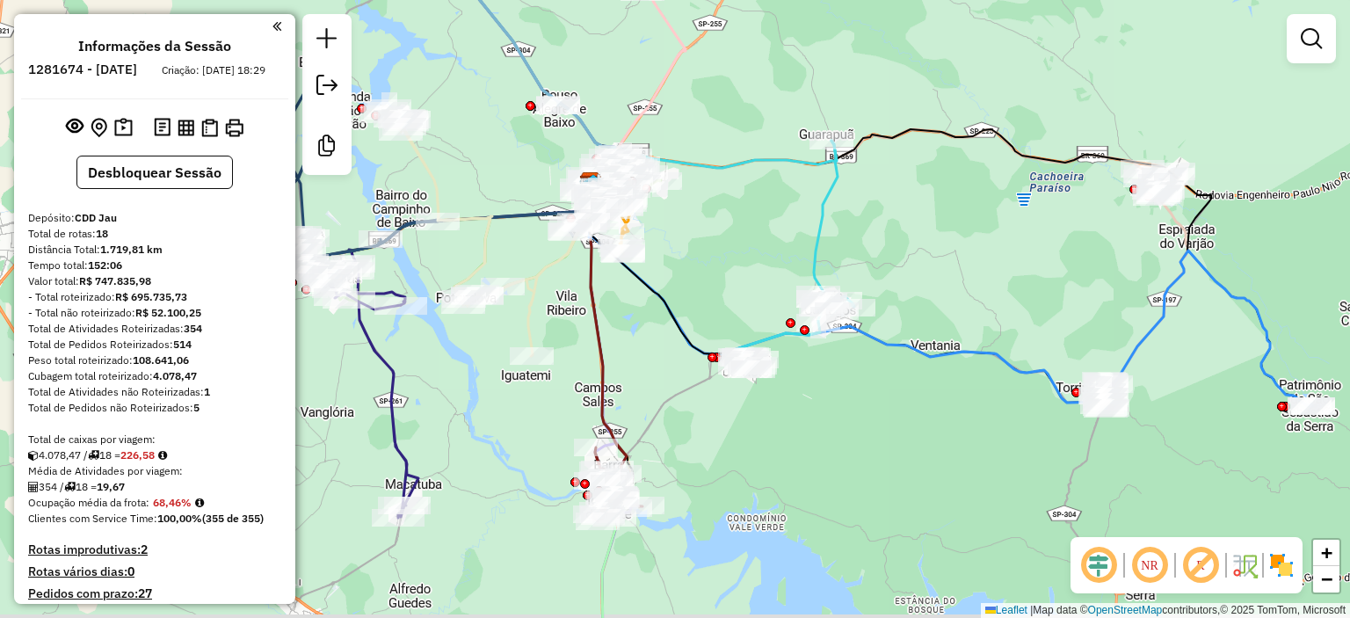
drag, startPoint x: 520, startPoint y: 534, endPoint x: 686, endPoint y: 445, distance: 187.6
click at [681, 467] on div "Janela de atendimento Grade de atendimento Capacidade Transportadoras Veículos …" at bounding box center [675, 309] width 1350 height 618
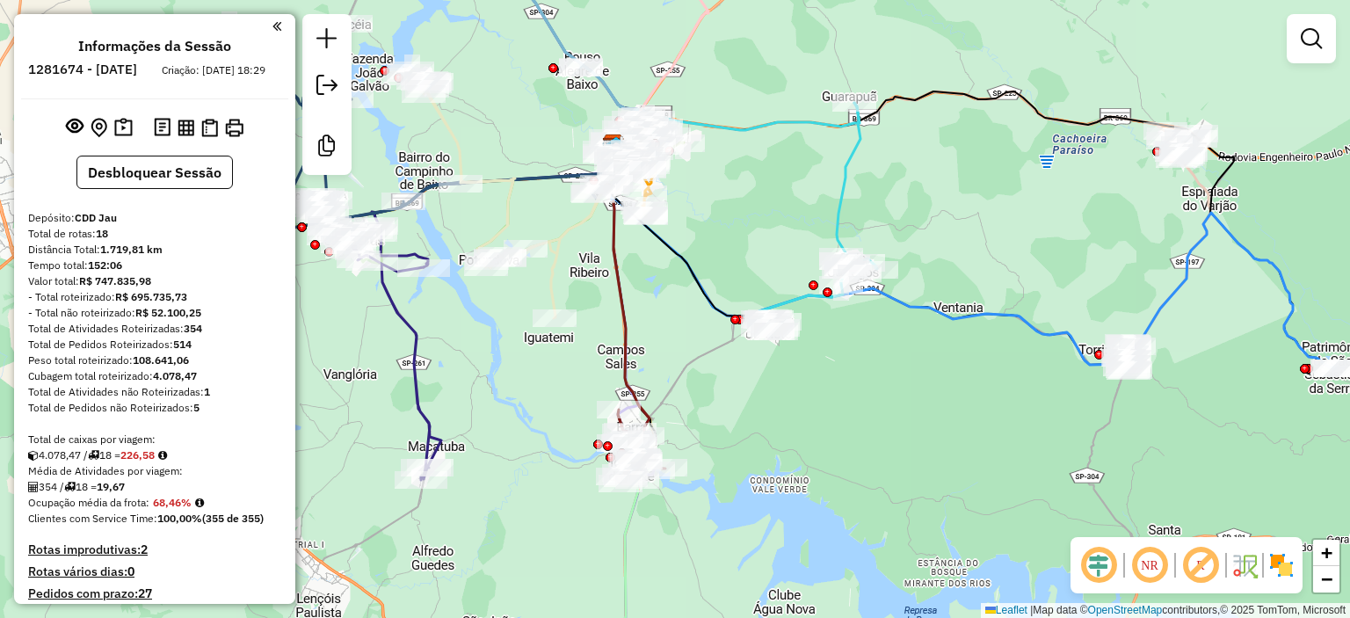
drag, startPoint x: 512, startPoint y: 365, endPoint x: 627, endPoint y: 335, distance: 119.0
click at [627, 337] on div "Janela de atendimento Grade de atendimento Capacidade Transportadoras Veículos …" at bounding box center [675, 309] width 1350 height 618
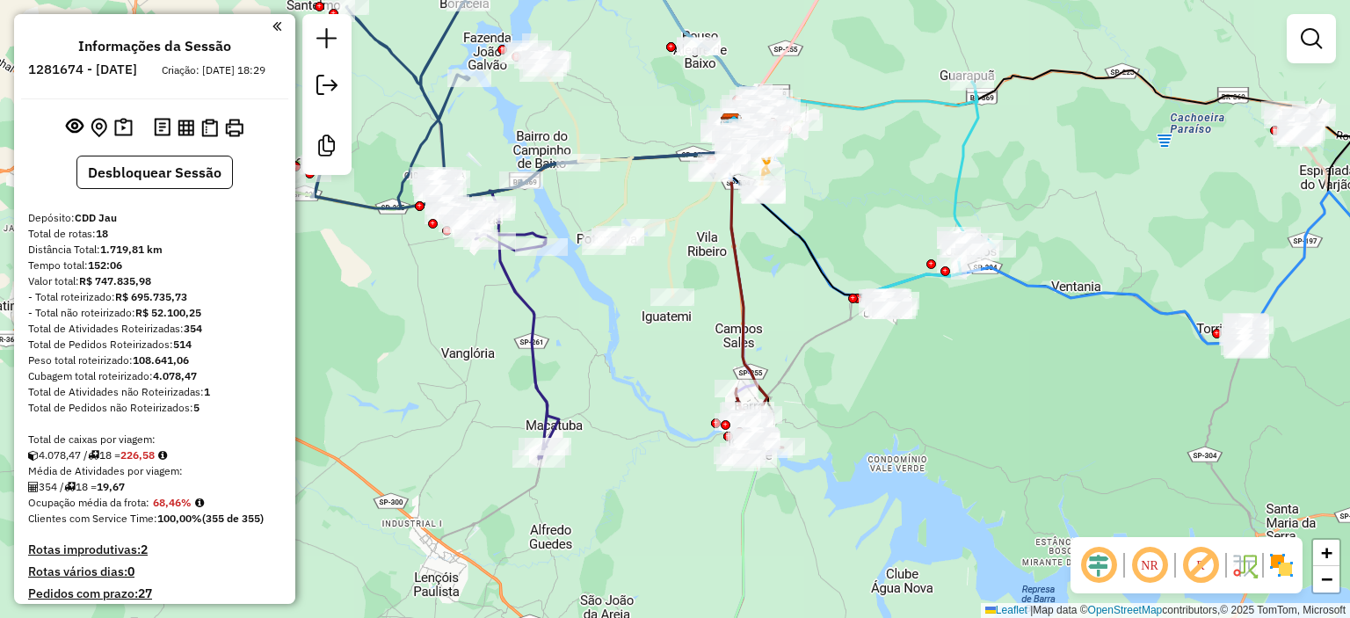
drag, startPoint x: 457, startPoint y: 365, endPoint x: 563, endPoint y: 454, distance: 138.4
click at [563, 454] on div "Rota 5 - Placa FRQ7F33 97762736 - ALEX AFONSO CENTRO D Janela de atendimento Gr…" at bounding box center [675, 309] width 1350 height 618
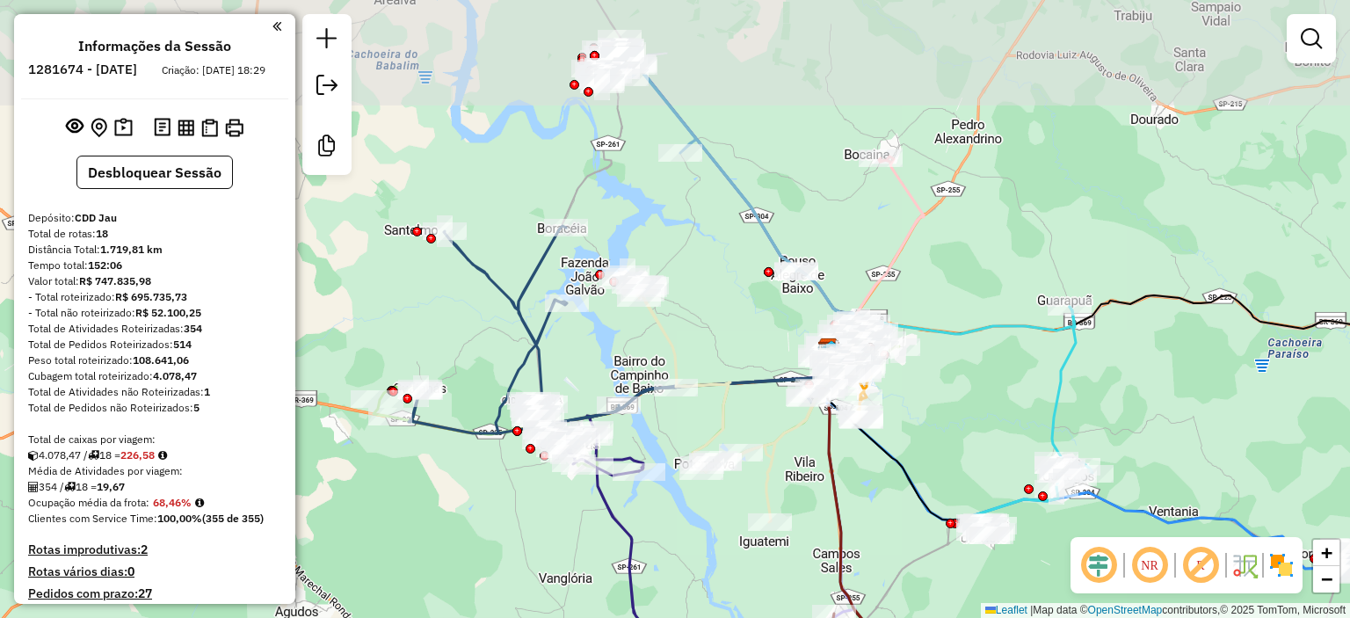
drag, startPoint x: 415, startPoint y: 170, endPoint x: 476, endPoint y: 361, distance: 201.3
click at [461, 386] on div "Janela de atendimento Grade de atendimento Capacidade Transportadoras Veículos …" at bounding box center [675, 309] width 1350 height 618
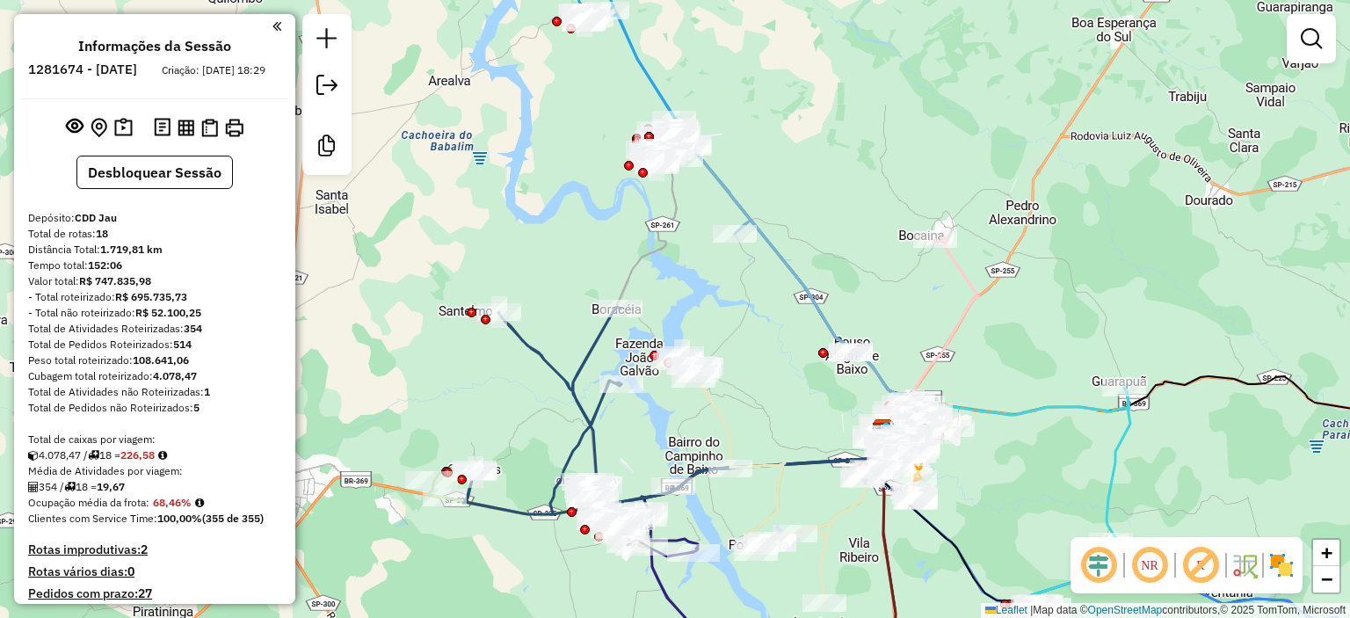
drag, startPoint x: 450, startPoint y: 330, endPoint x: 450, endPoint y: 349, distance: 19.3
click at [450, 349] on div "Janela de atendimento Grade de atendimento Capacidade Transportadoras Veículos …" at bounding box center [675, 309] width 1350 height 618
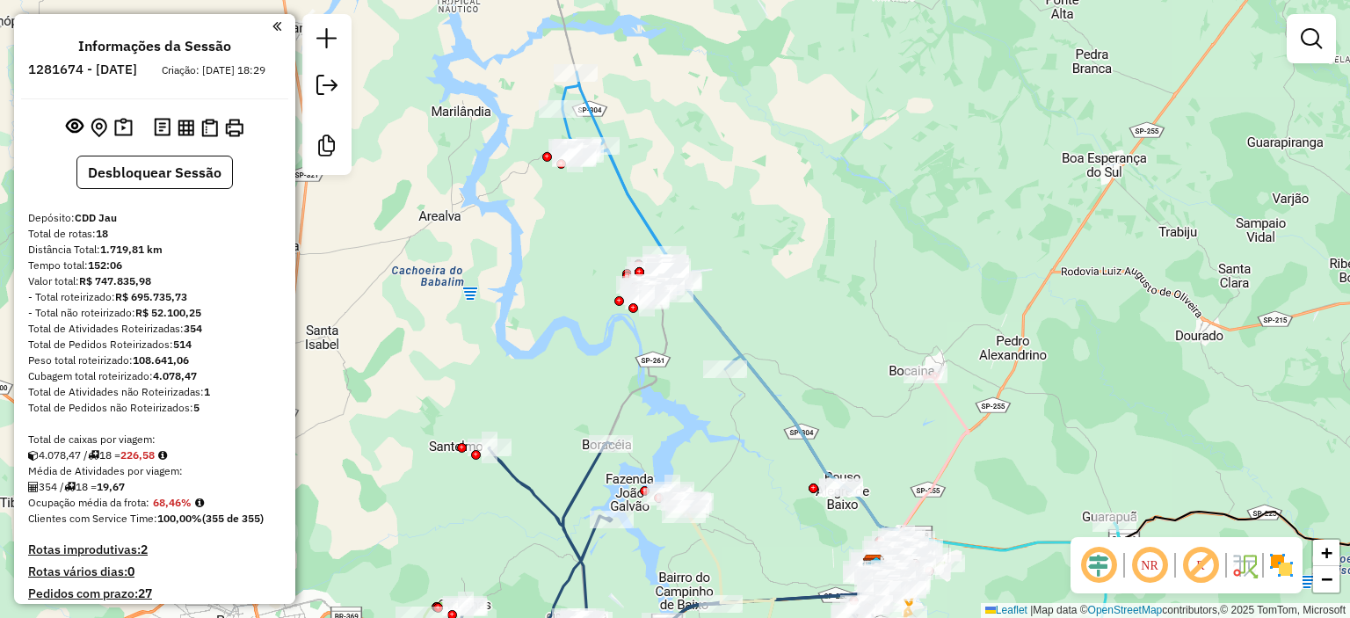
drag, startPoint x: 465, startPoint y: 316, endPoint x: 453, endPoint y: 384, distance: 68.8
click at [454, 385] on div "Janela de atendimento Grade de atendimento Capacidade Transportadoras Veículos …" at bounding box center [675, 309] width 1350 height 618
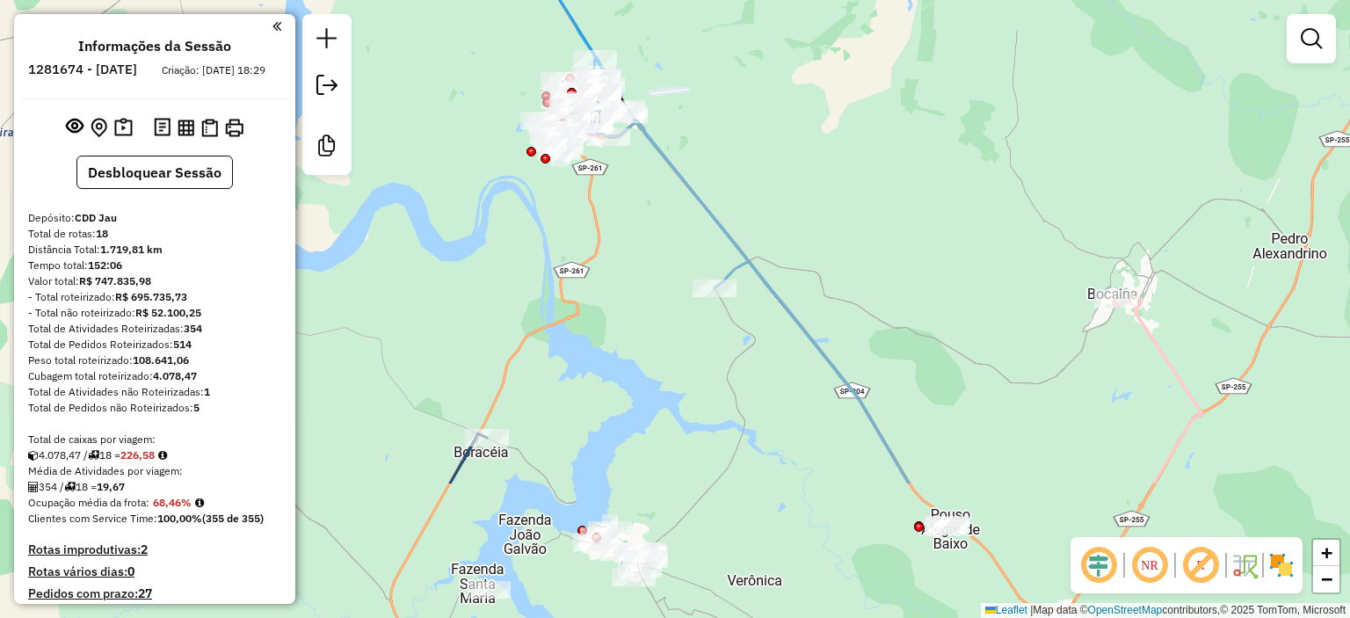
drag, startPoint x: 679, startPoint y: 485, endPoint x: 570, endPoint y: 102, distance: 398.5
click at [572, 111] on div "Janela de atendimento Grade de atendimento Capacidade Transportadoras Veículos …" at bounding box center [675, 309] width 1350 height 618
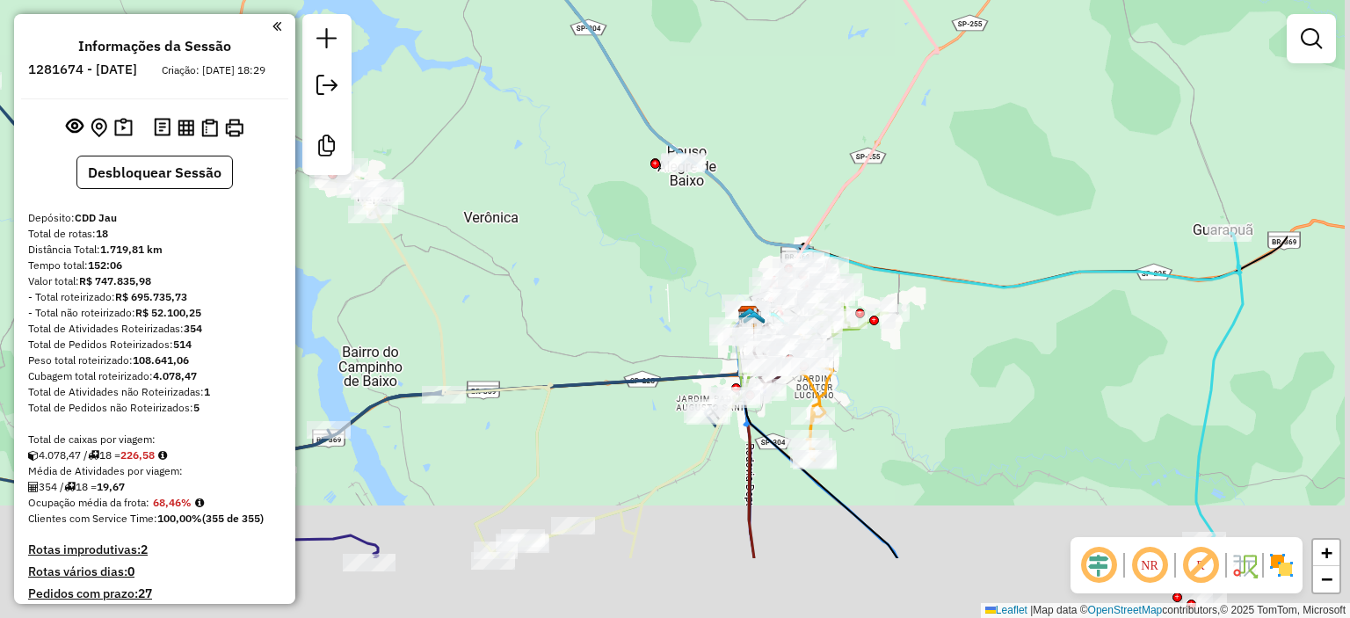
click at [658, 327] on div "Janela de atendimento Grade de atendimento Capacidade Transportadoras Veículos …" at bounding box center [675, 309] width 1350 height 618
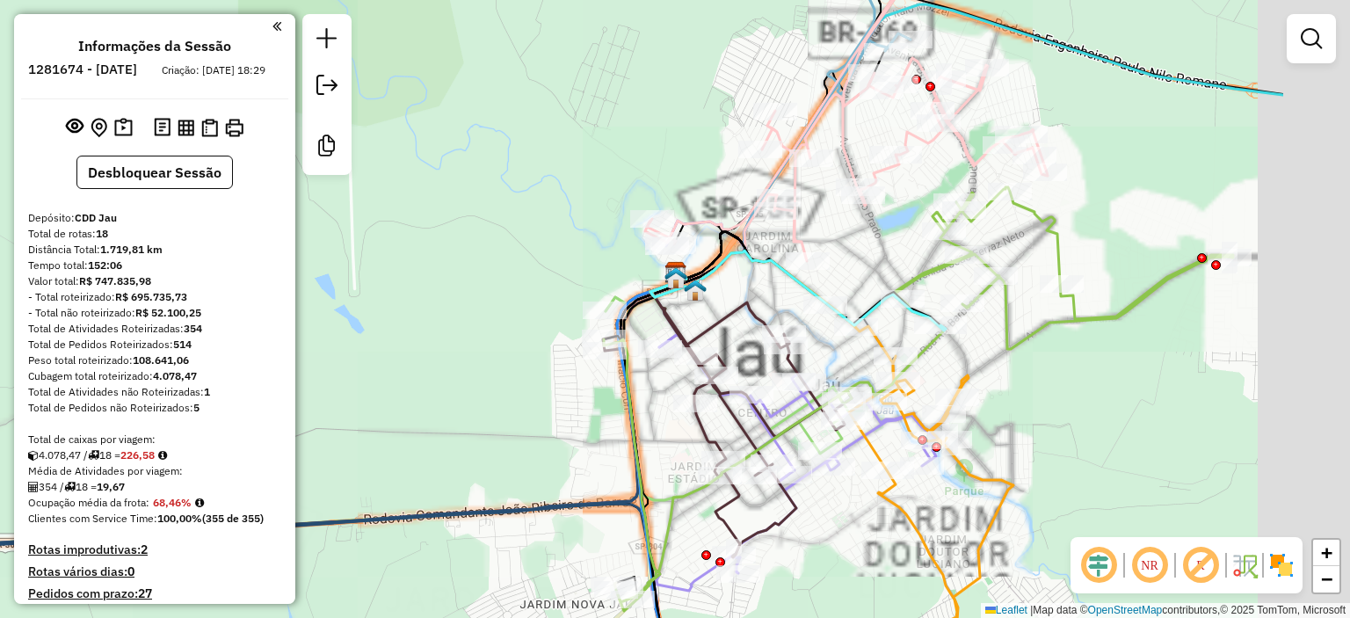
drag, startPoint x: 731, startPoint y: 301, endPoint x: 524, endPoint y: 295, distance: 207.5
click at [524, 295] on div "Janela de atendimento Grade de atendimento Capacidade Transportadoras Veículos …" at bounding box center [675, 309] width 1350 height 618
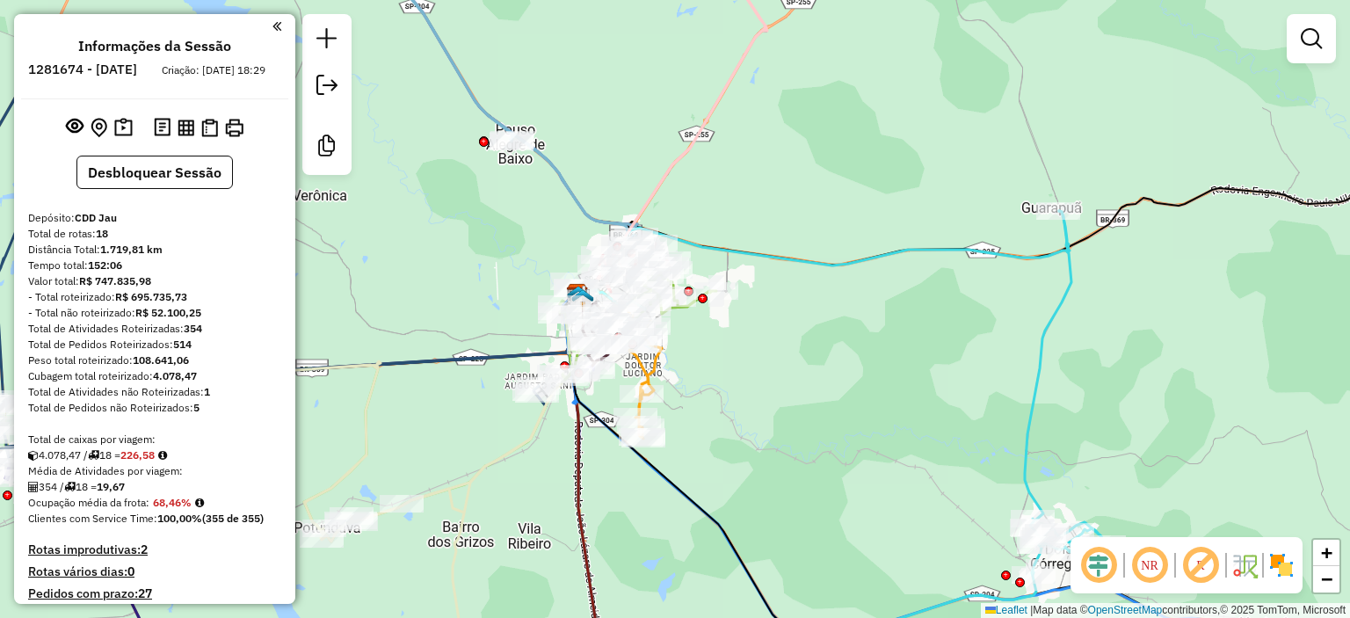
drag, startPoint x: 483, startPoint y: 316, endPoint x: 541, endPoint y: 252, distance: 86.5
click at [541, 253] on div "Janela de atendimento Grade de atendimento Capacidade Transportadoras Veículos …" at bounding box center [675, 309] width 1350 height 618
